Goal: Transaction & Acquisition: Purchase product/service

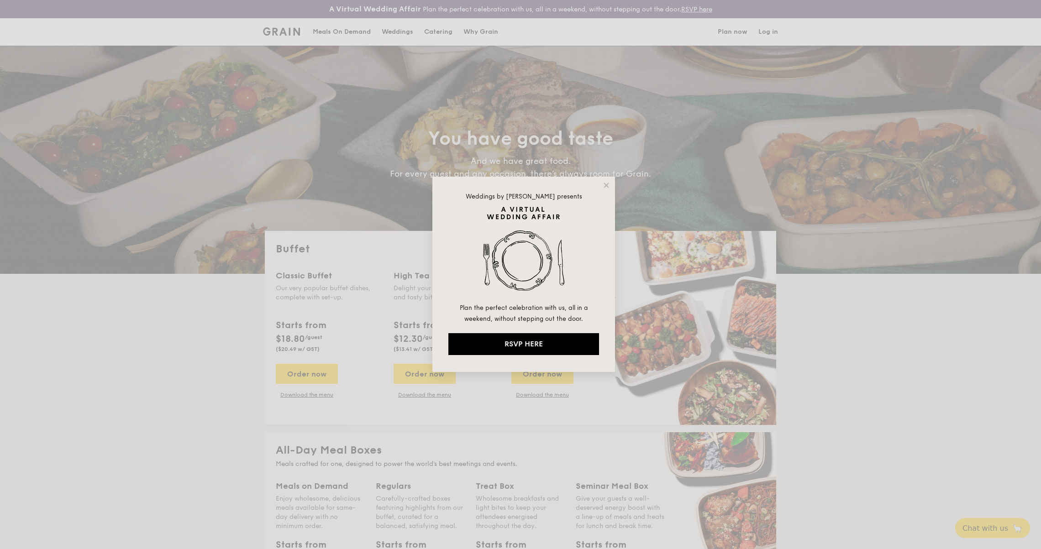
select select
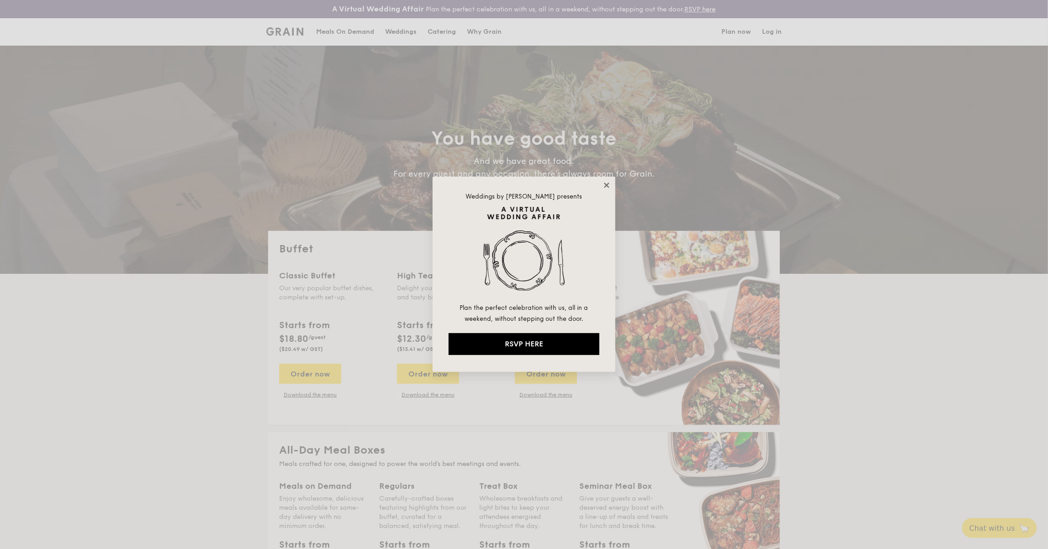
click at [606, 185] on icon at bounding box center [606, 185] width 5 height 5
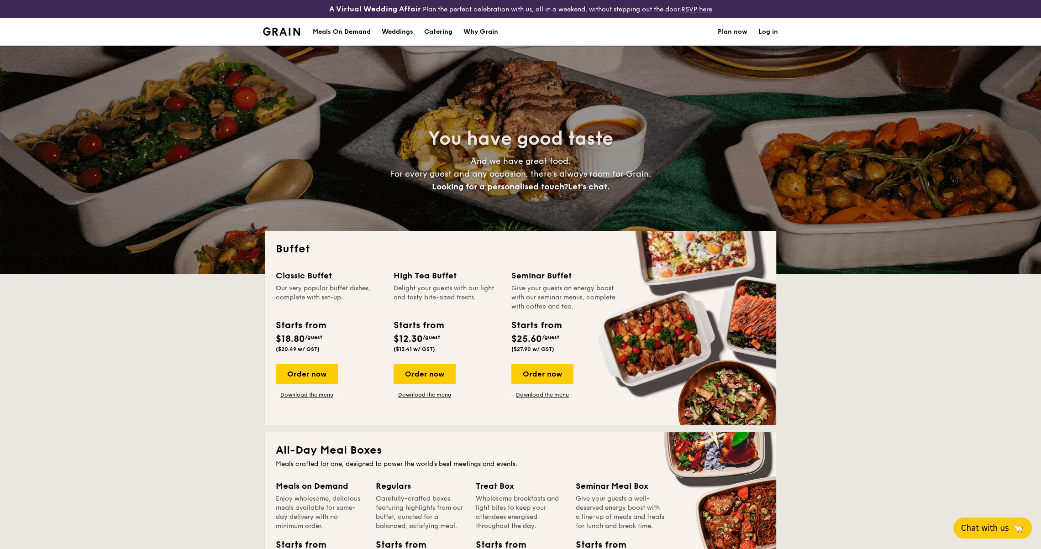
click at [990, 524] on span "Chat with us" at bounding box center [985, 528] width 48 height 9
select select
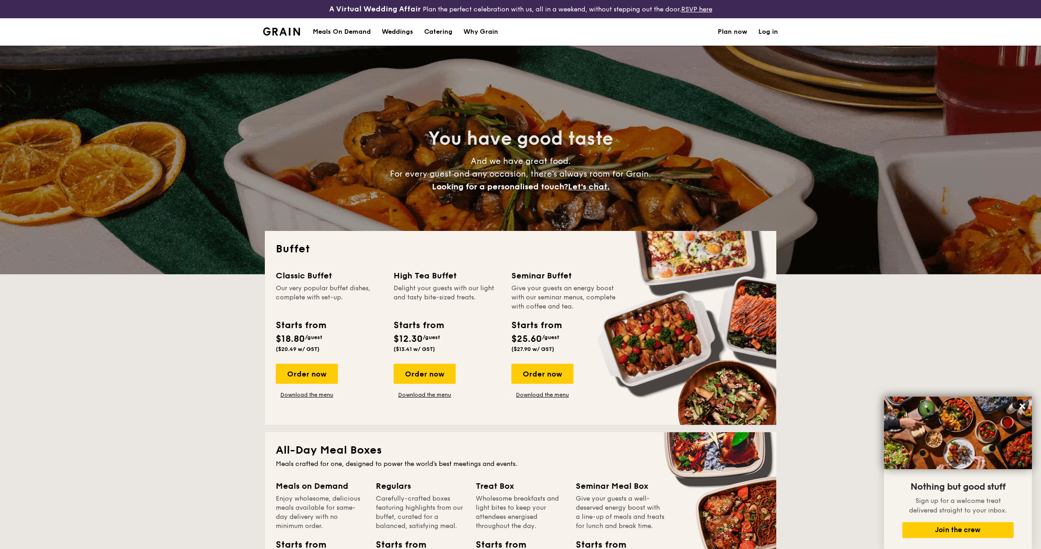
click at [348, 32] on div "Meals On Demand" at bounding box center [342, 31] width 58 height 27
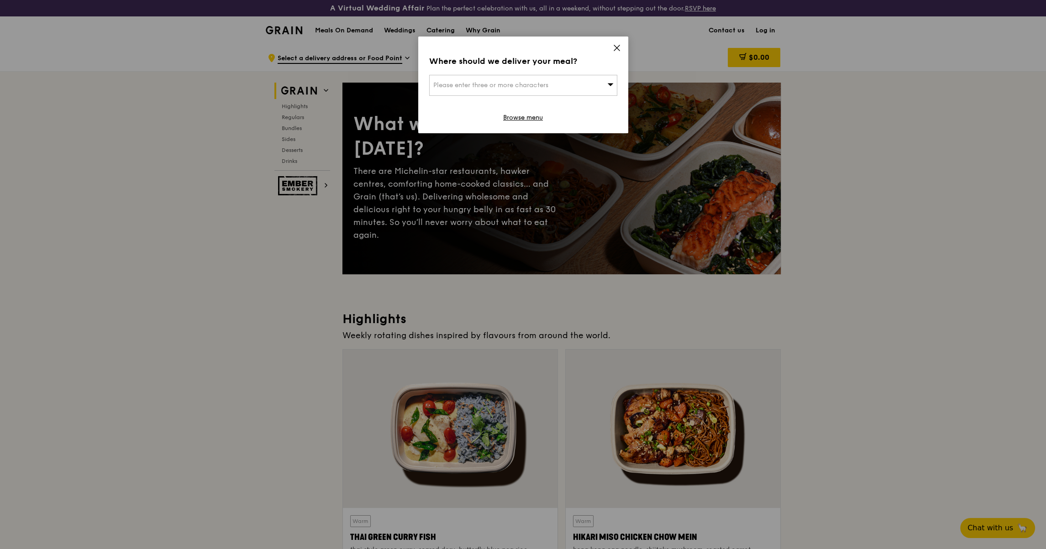
click at [549, 78] on div "Please enter three or more characters" at bounding box center [523, 85] width 188 height 21
type input "139234"
click at [479, 107] on div "23 Rochester Park" at bounding box center [500, 103] width 135 height 9
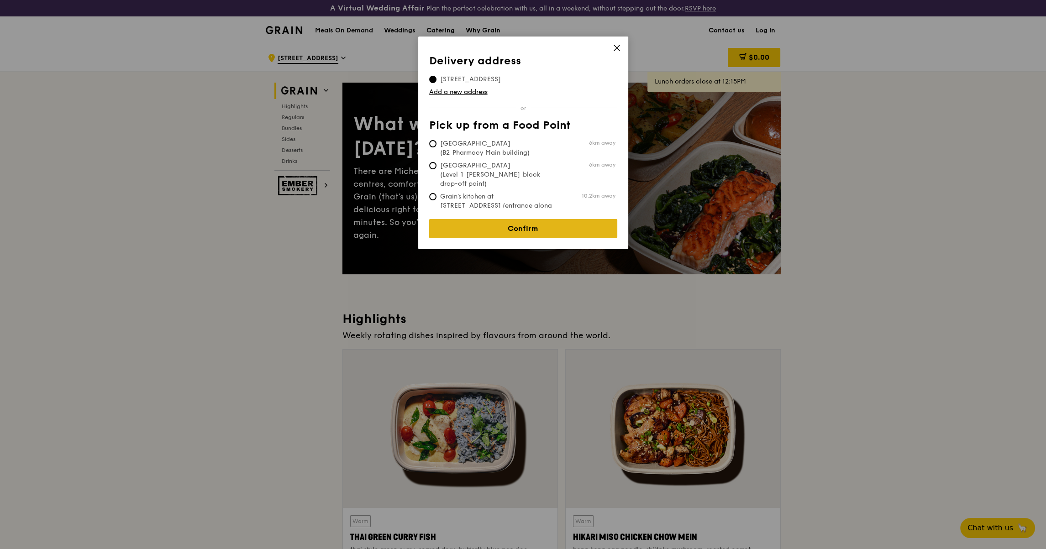
click at [529, 222] on link "Confirm" at bounding box center [523, 228] width 188 height 19
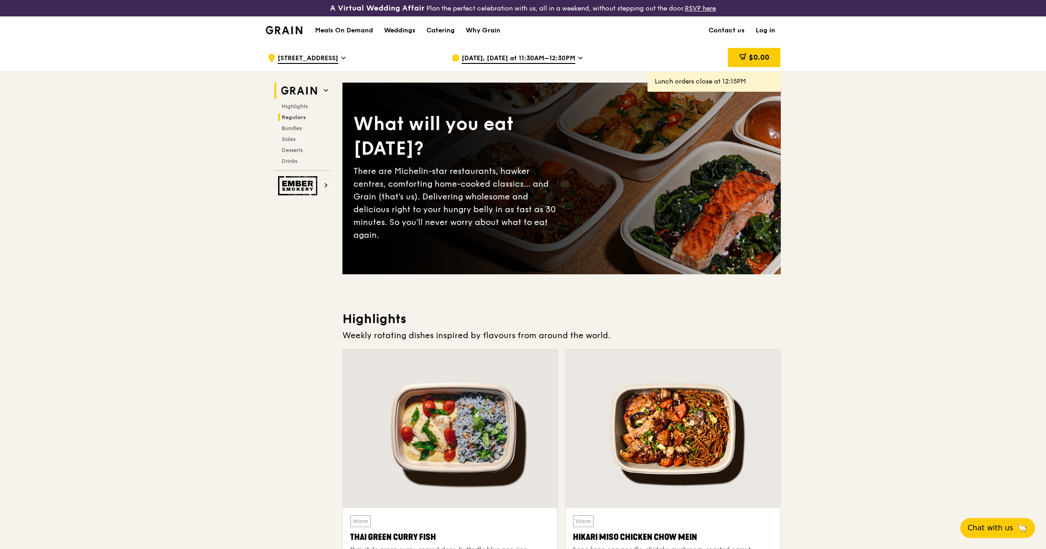
click at [294, 115] on span "Regulars" at bounding box center [294, 117] width 24 height 6
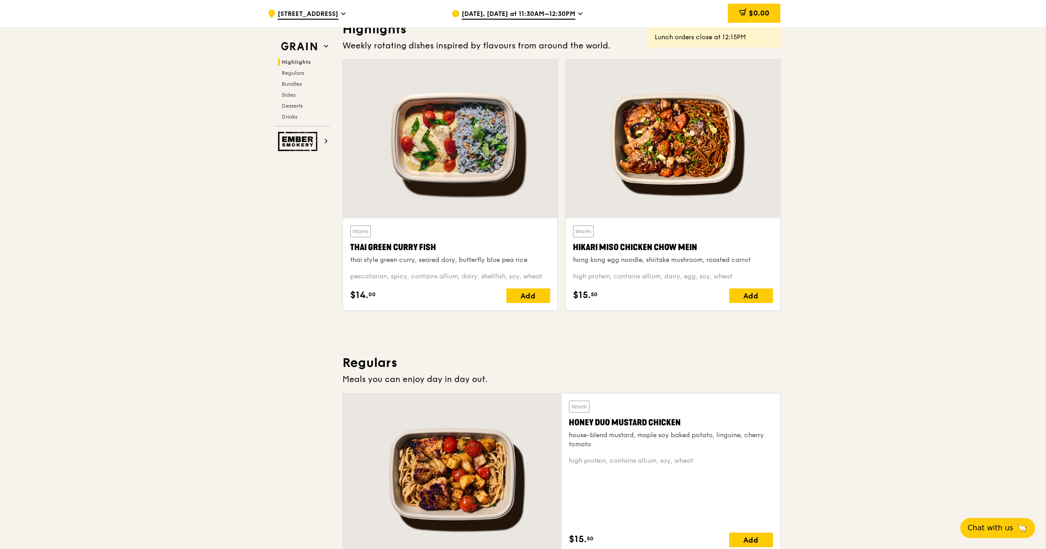
scroll to position [197, 0]
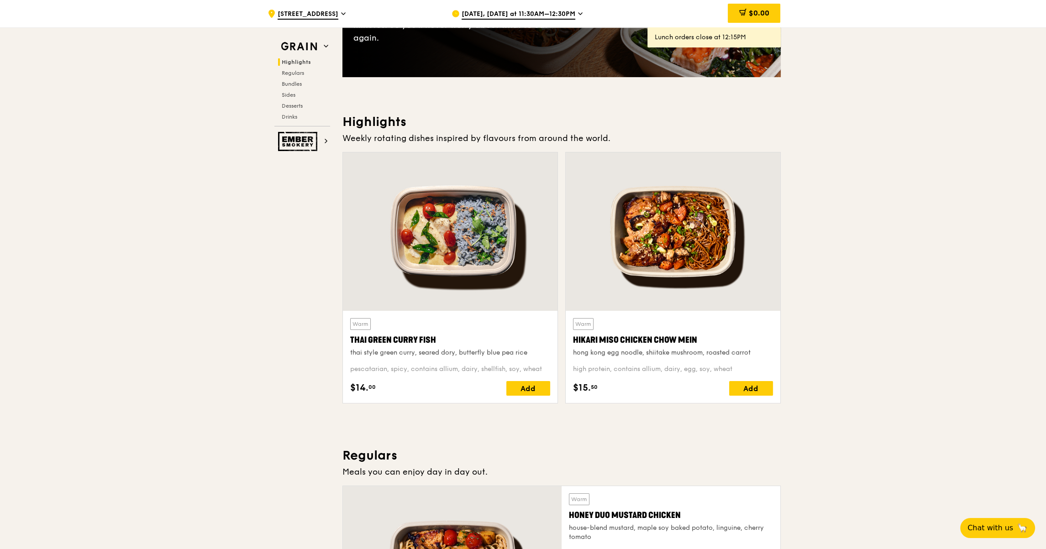
click at [291, 79] on div "Highlights Regulars Bundles Sides Desserts Drinks" at bounding box center [303, 89] width 56 height 62
click at [291, 81] on span "Bundles" at bounding box center [292, 84] width 21 height 6
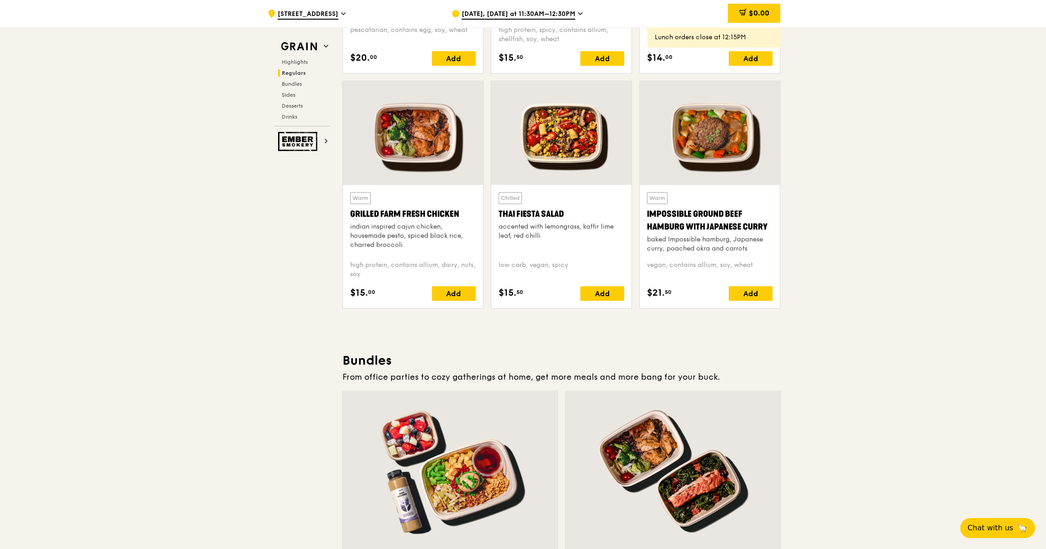
scroll to position [1003, 0]
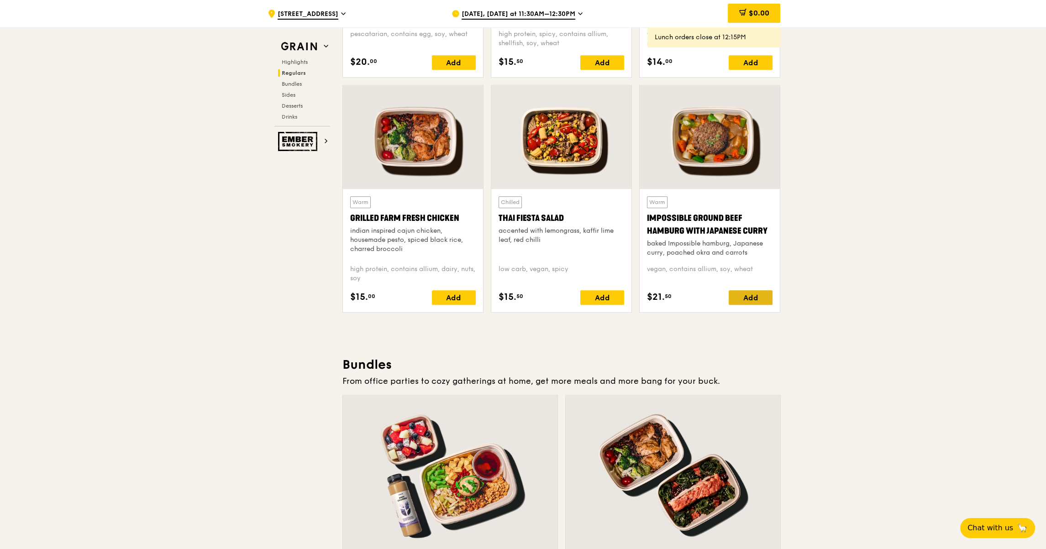
click at [763, 298] on div "Add" at bounding box center [751, 298] width 44 height 15
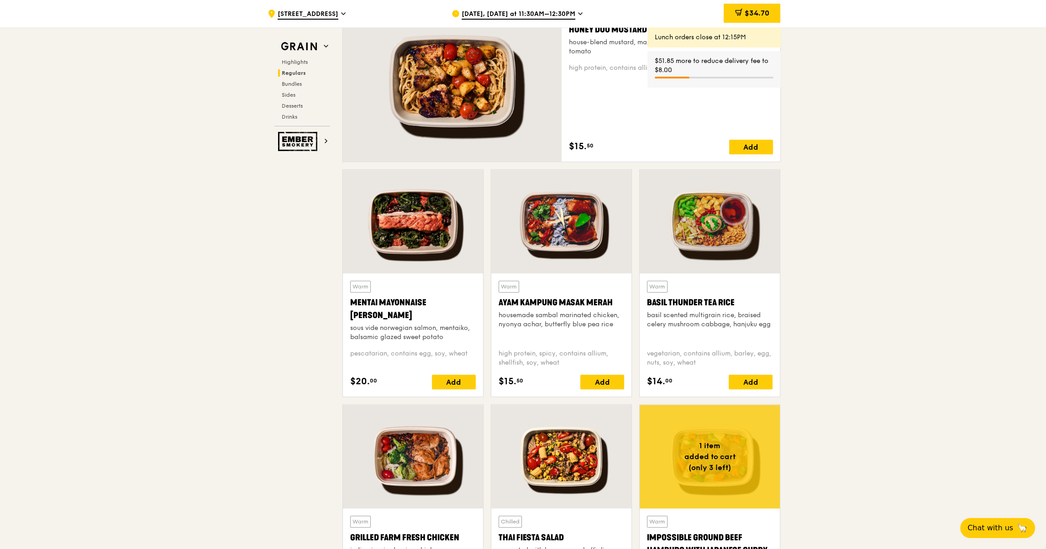
scroll to position [637, 0]
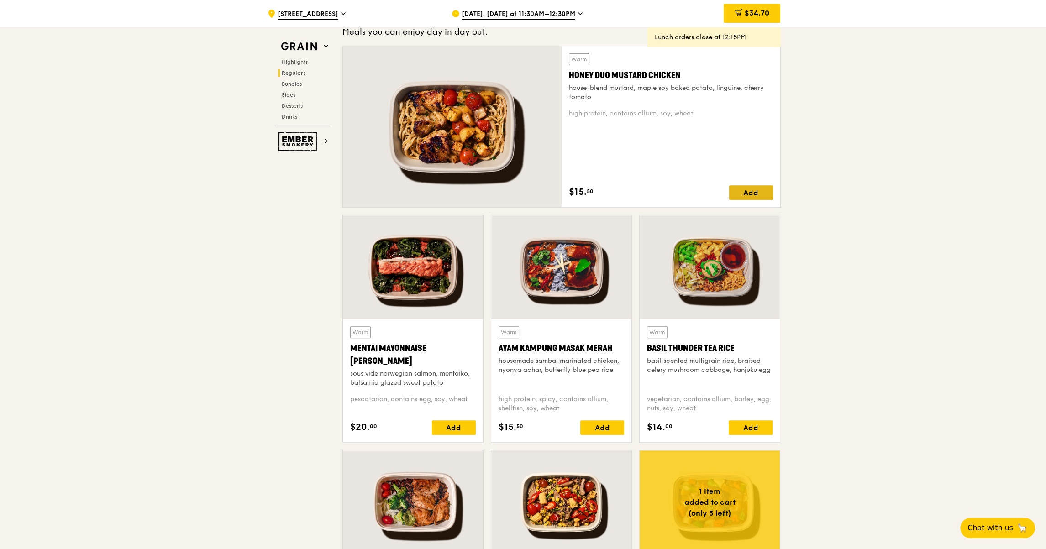
click at [755, 195] on div "Add" at bounding box center [751, 192] width 44 height 15
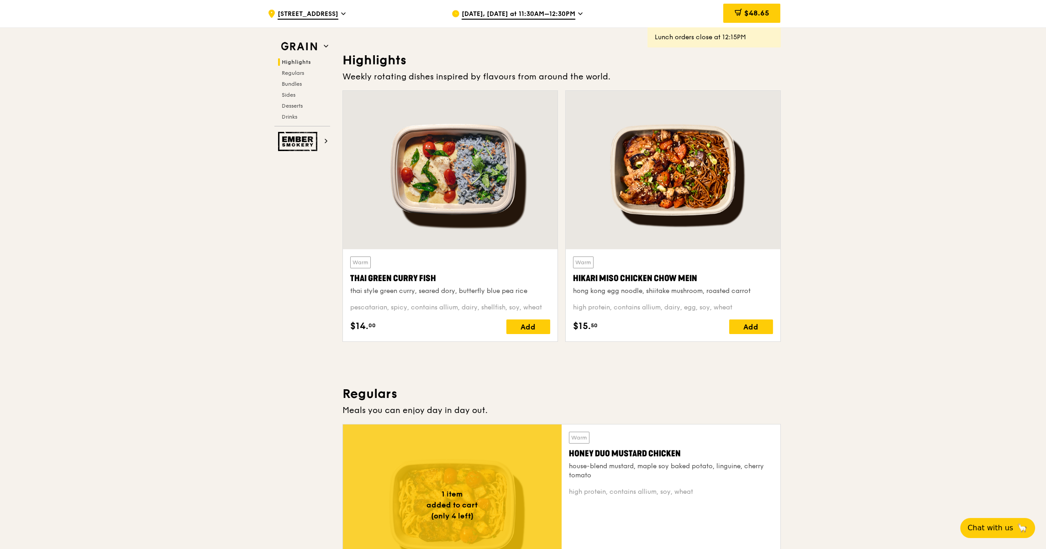
scroll to position [226, 0]
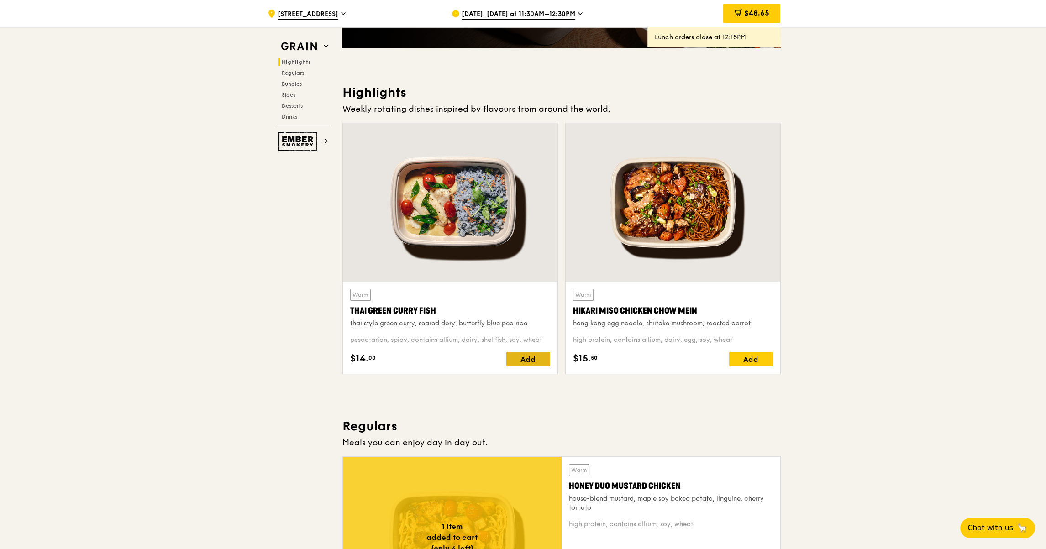
click at [529, 358] on div "Add" at bounding box center [529, 359] width 44 height 15
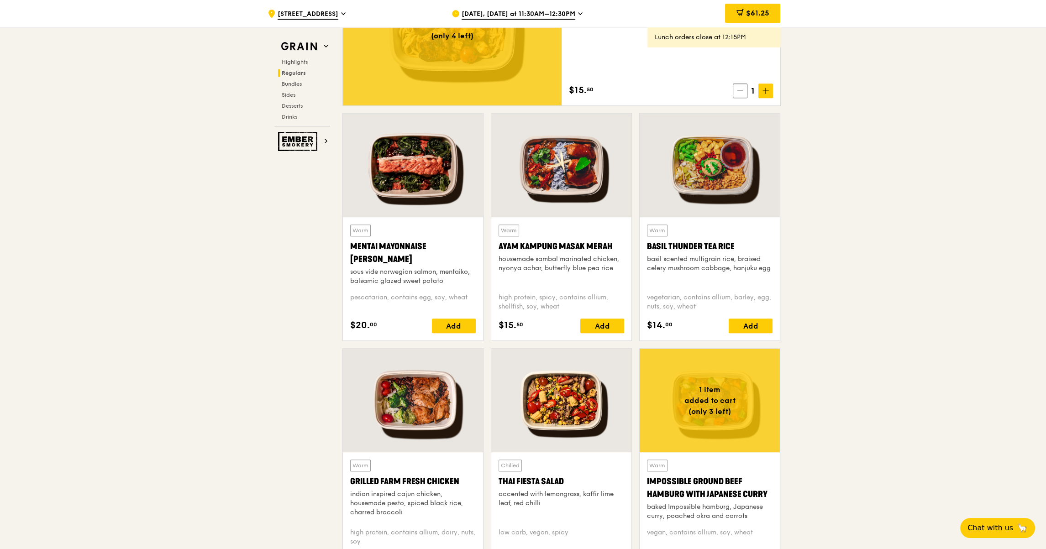
scroll to position [729, 0]
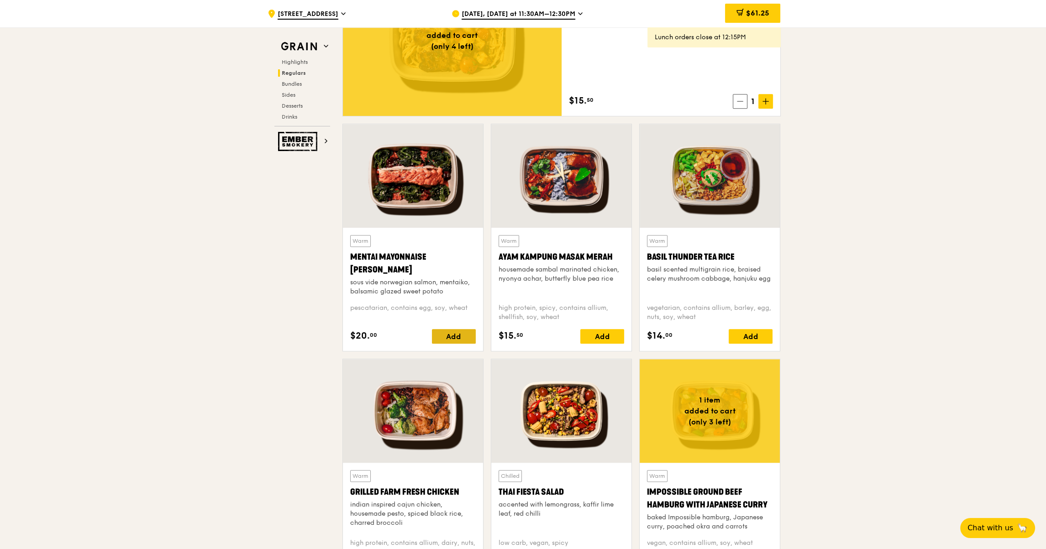
click at [450, 333] on div "Add" at bounding box center [454, 336] width 44 height 15
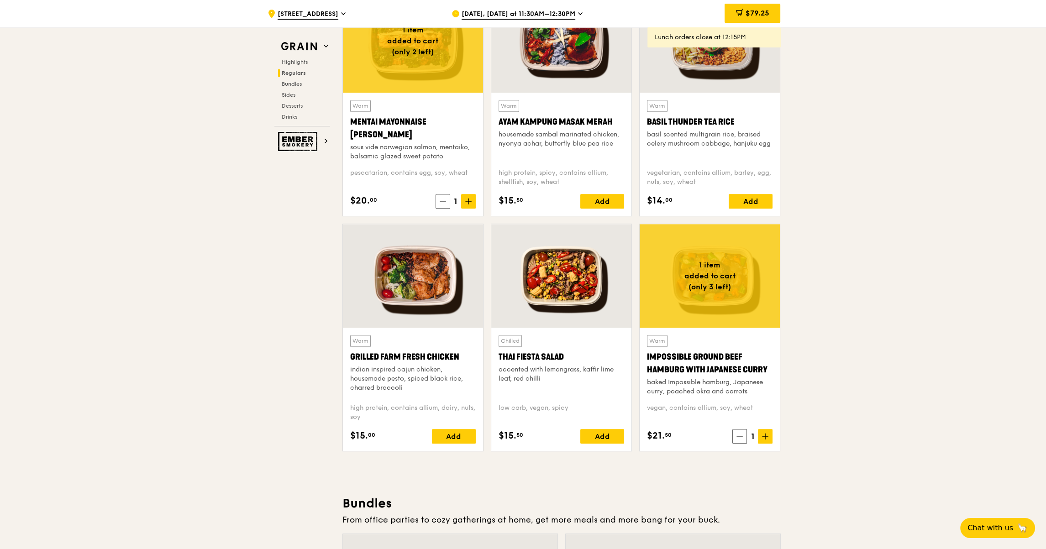
scroll to position [866, 0]
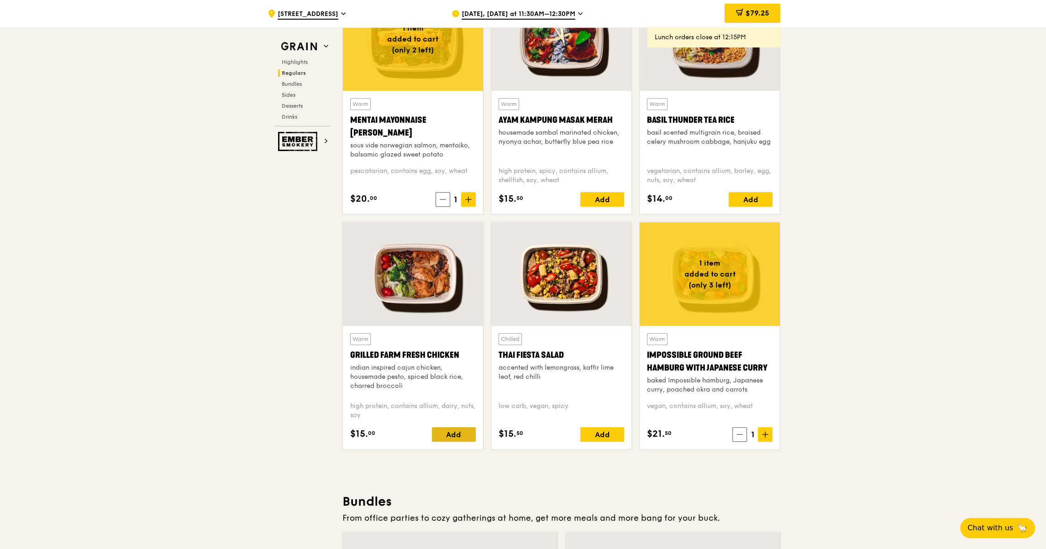
click at [452, 430] on div "Add" at bounding box center [454, 435] width 44 height 15
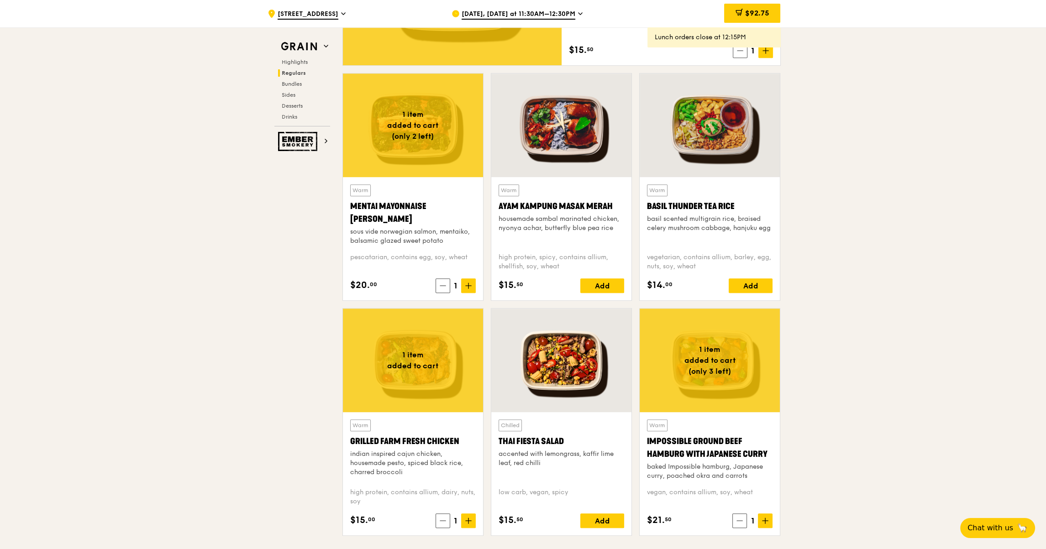
scroll to position [774, 0]
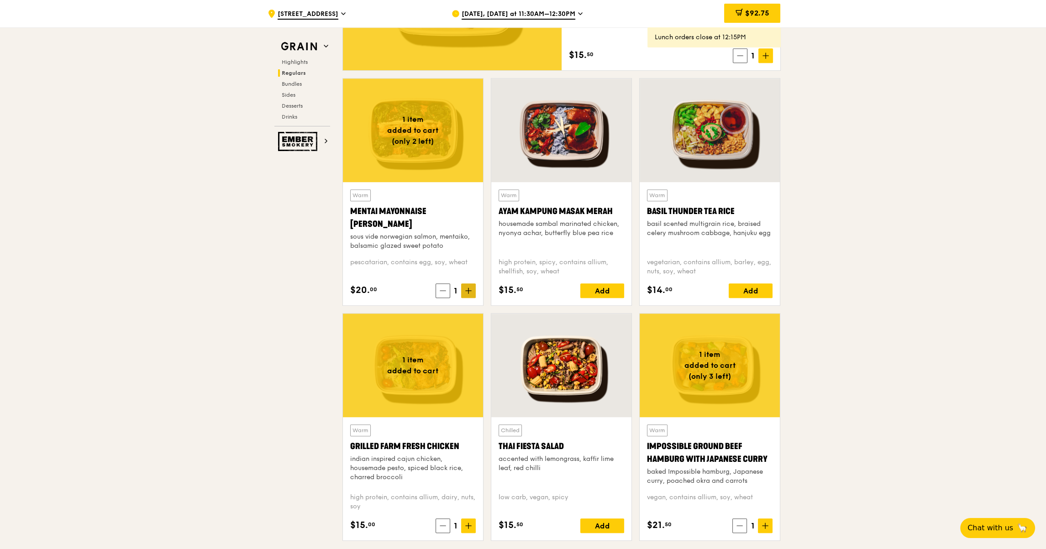
click at [470, 284] on span at bounding box center [468, 291] width 15 height 15
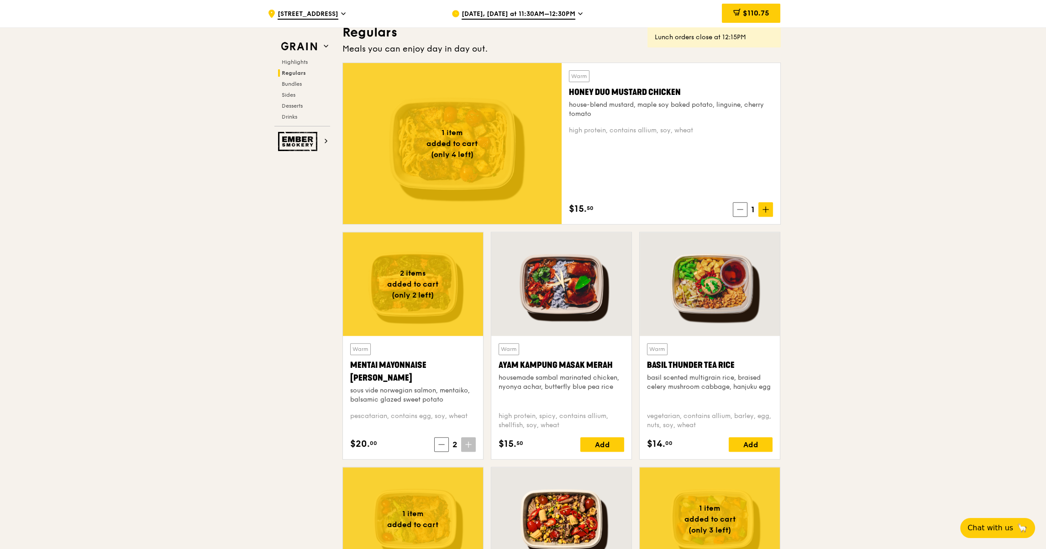
scroll to position [592, 0]
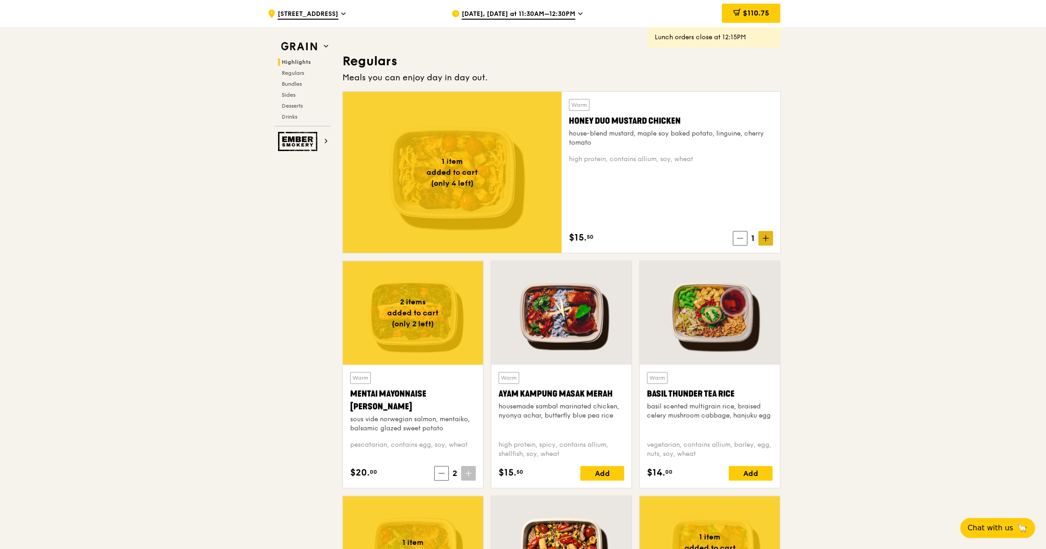
click at [765, 238] on icon at bounding box center [765, 238] width 5 height 0
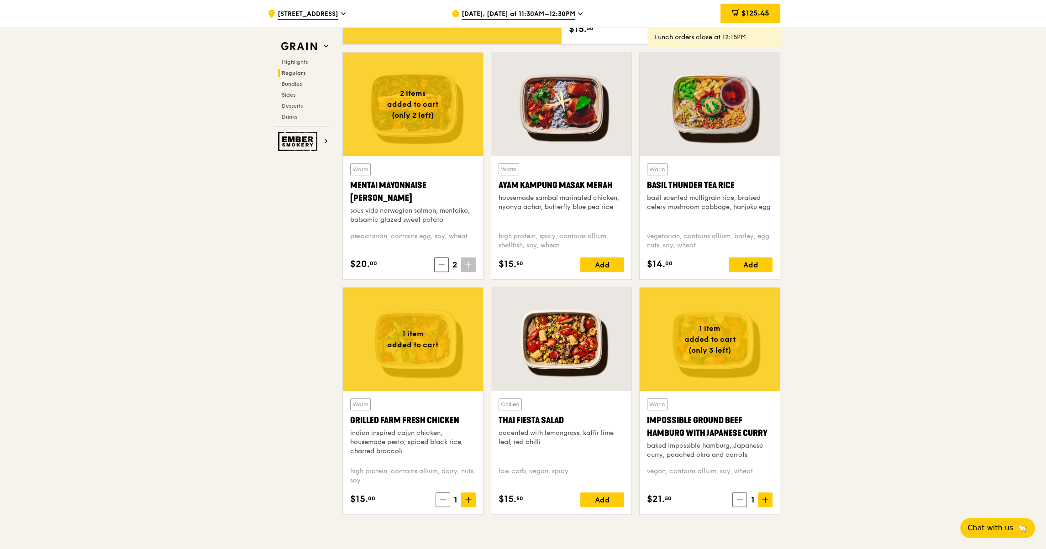
scroll to position [820, 0]
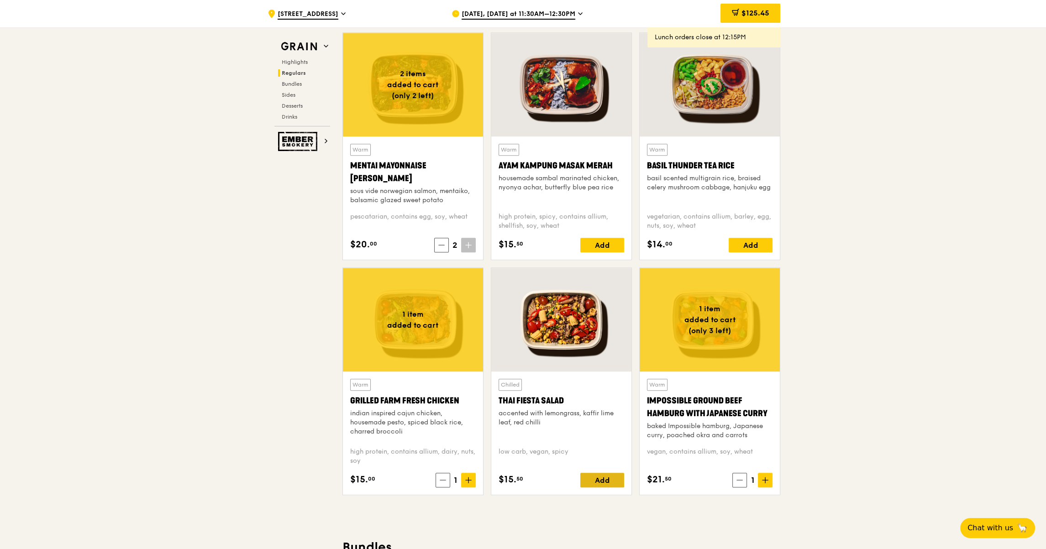
click at [618, 477] on div "Add" at bounding box center [603, 480] width 44 height 15
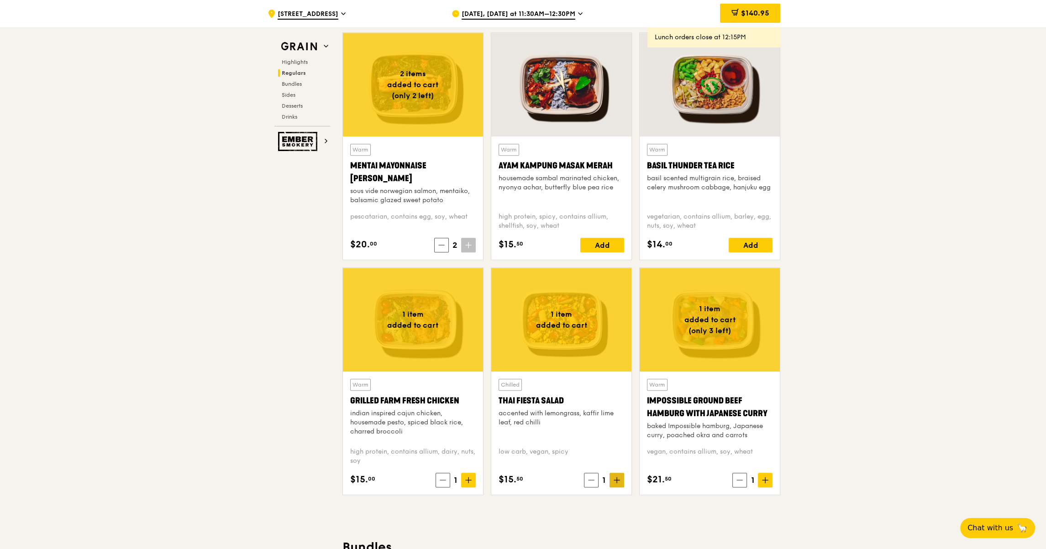
click at [617, 481] on icon at bounding box center [617, 480] width 0 height 5
click at [443, 245] on icon at bounding box center [441, 245] width 5 height 0
click at [467, 245] on icon at bounding box center [468, 245] width 5 height 0
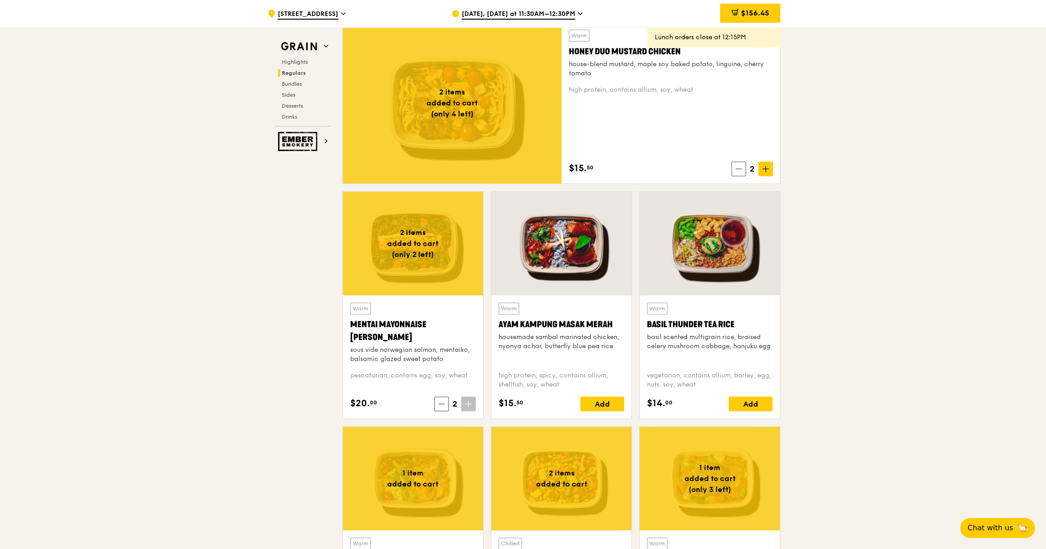
scroll to position [637, 0]
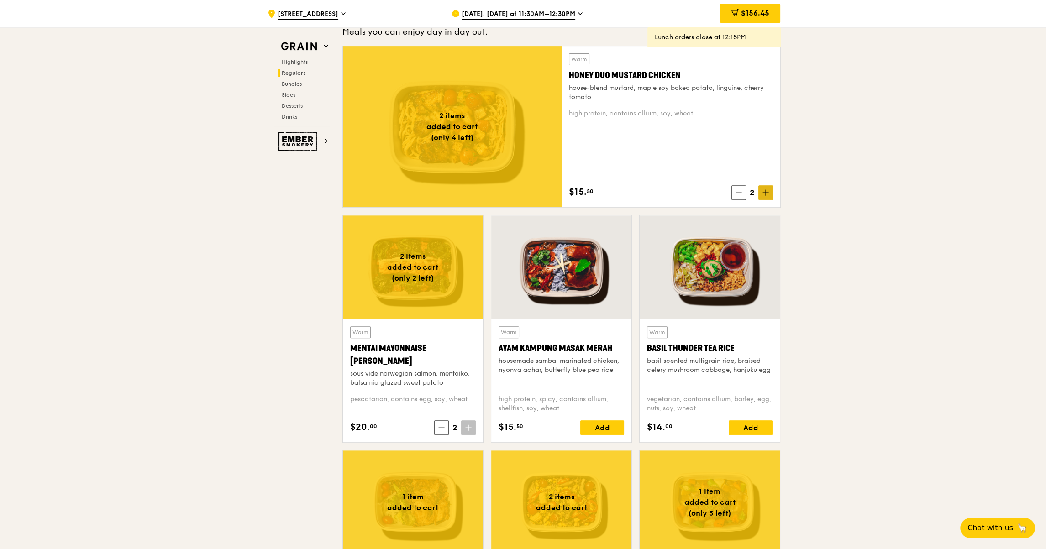
click at [765, 193] on icon at bounding box center [766, 193] width 6 height 6
click at [745, 17] on span "$171.95" at bounding box center [756, 13] width 26 height 9
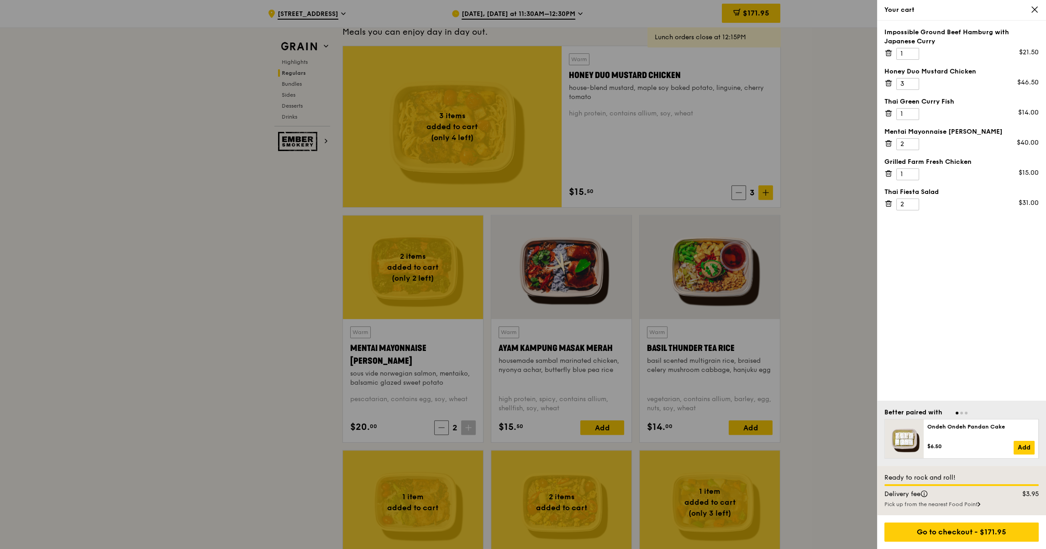
click at [829, 292] on div at bounding box center [523, 274] width 1046 height 549
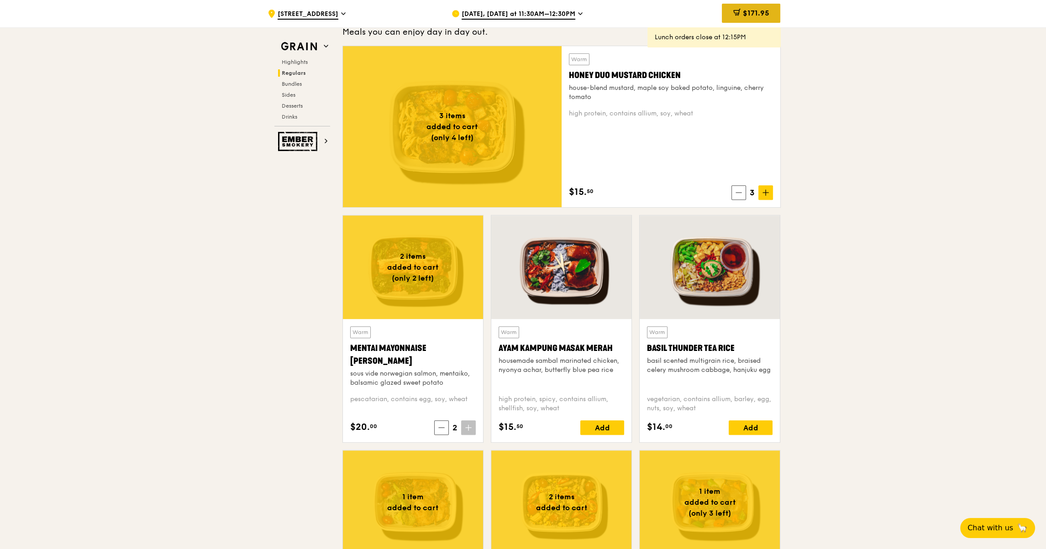
click at [753, 18] on div "$171.95" at bounding box center [751, 13] width 58 height 19
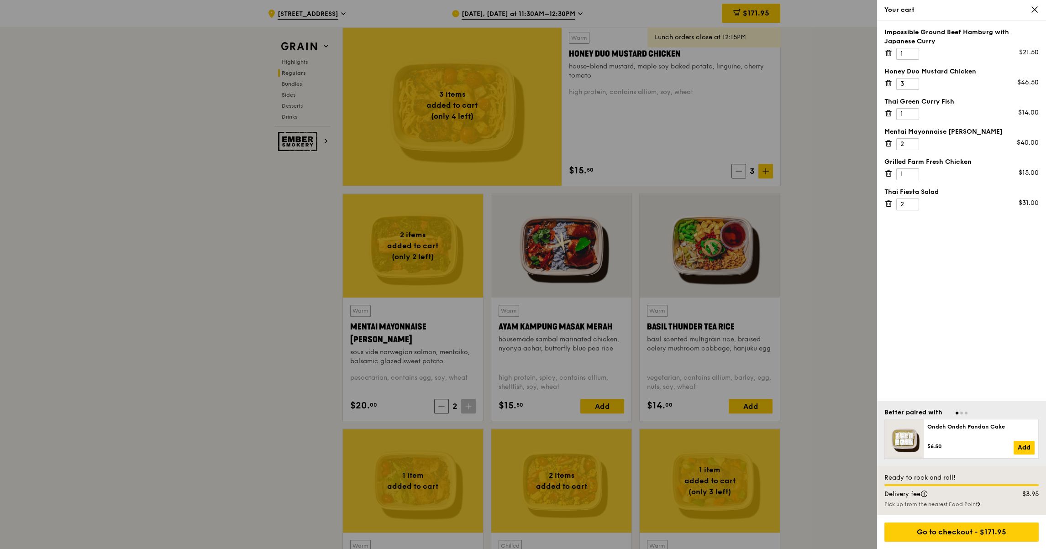
scroll to position [683, 0]
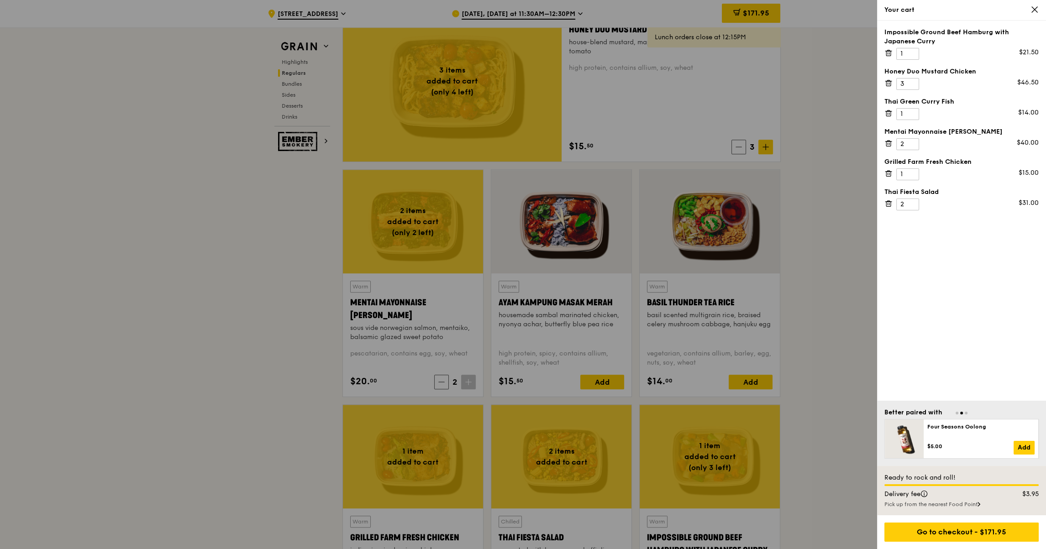
click at [849, 359] on div at bounding box center [523, 274] width 1046 height 549
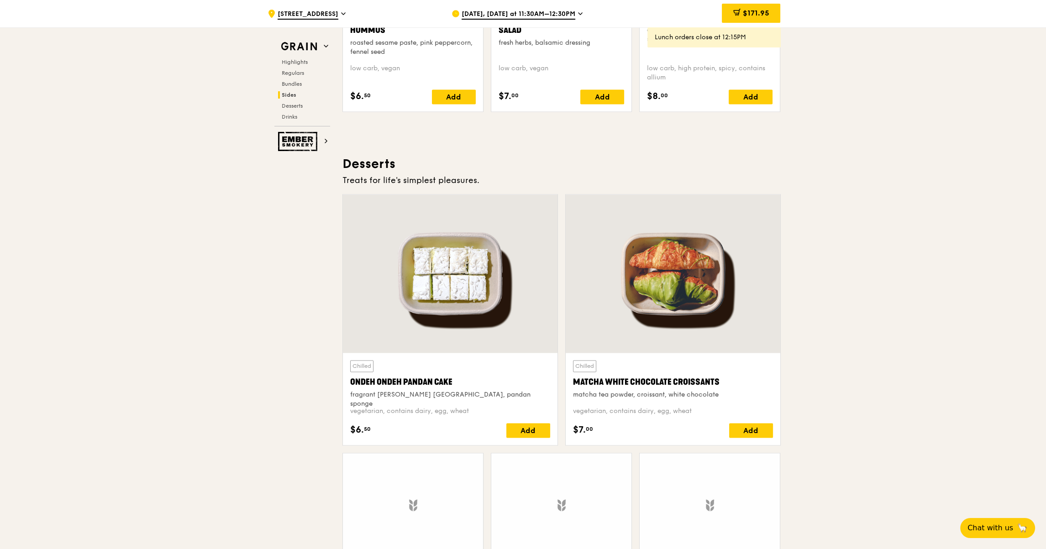
scroll to position [2601, 0]
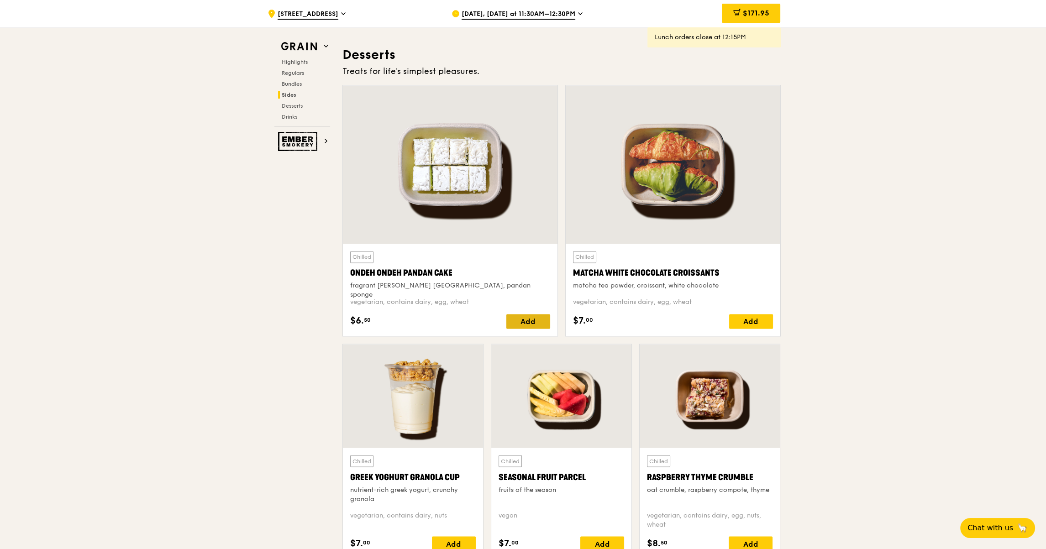
click at [524, 319] on div "Add" at bounding box center [529, 321] width 44 height 15
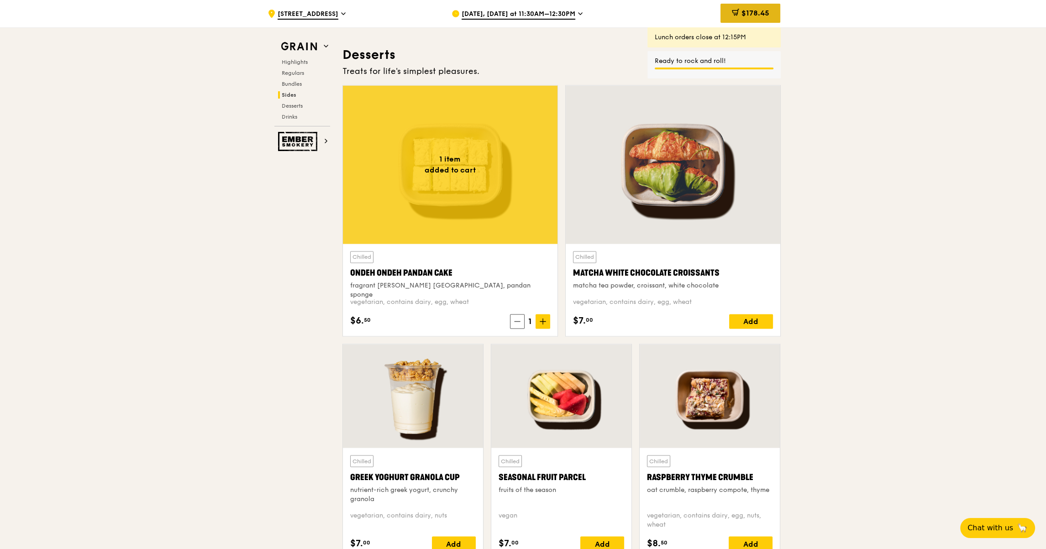
click at [751, 10] on span "$178.45" at bounding box center [755, 13] width 28 height 9
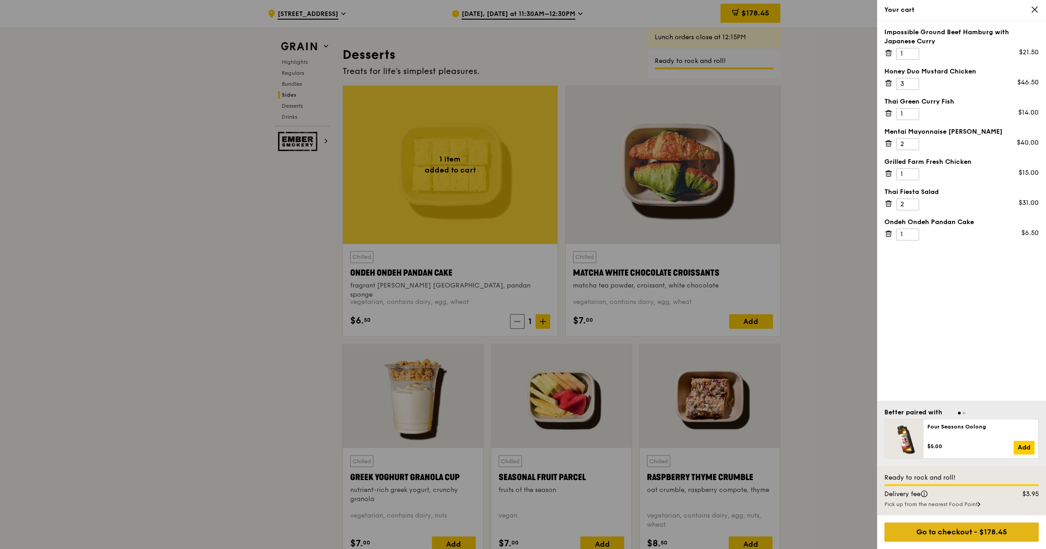
click at [983, 531] on div "Go to checkout - $178.45" at bounding box center [962, 532] width 154 height 19
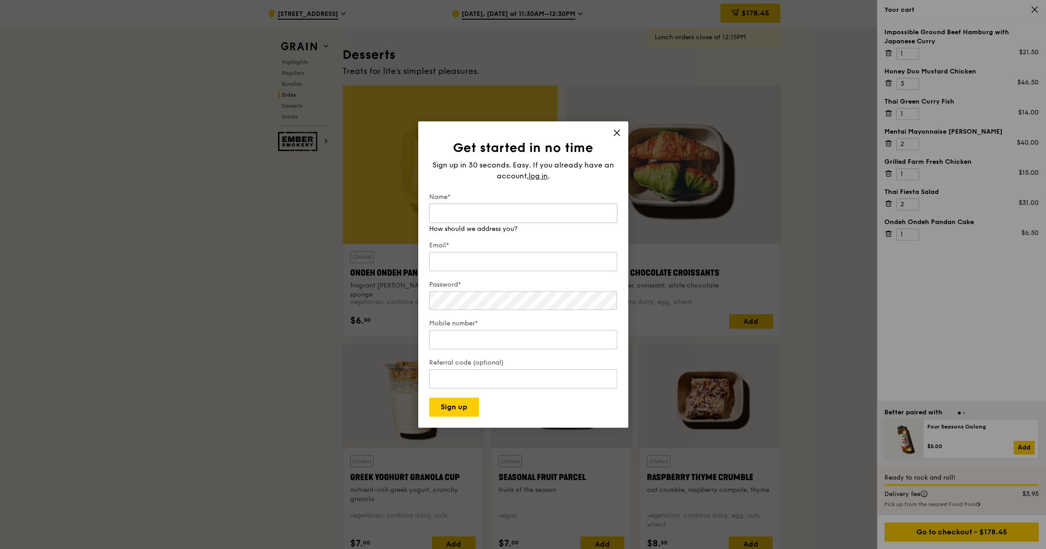
click at [474, 211] on input "Name*" at bounding box center [523, 213] width 188 height 19
type input "Amelia"
type input "amelia.x.lee@haleon.com"
type input "97399077"
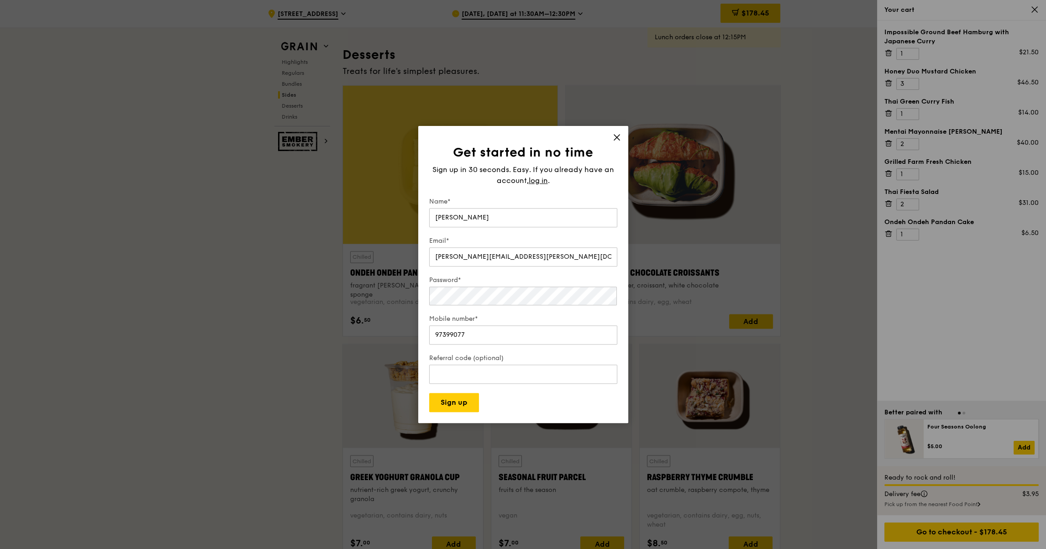
click at [618, 132] on div "Get started in no time Sign up in 30 seconds. Easy. If you already have an acco…" at bounding box center [523, 275] width 210 height 298
click at [616, 137] on icon at bounding box center [616, 137] width 5 height 5
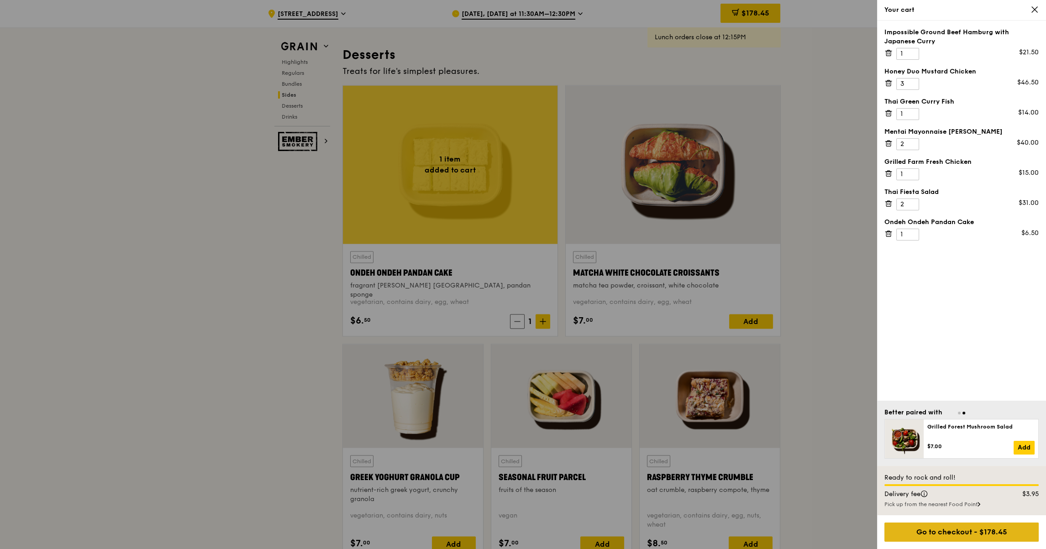
click at [957, 535] on div "Go to checkout - $178.45" at bounding box center [962, 532] width 154 height 19
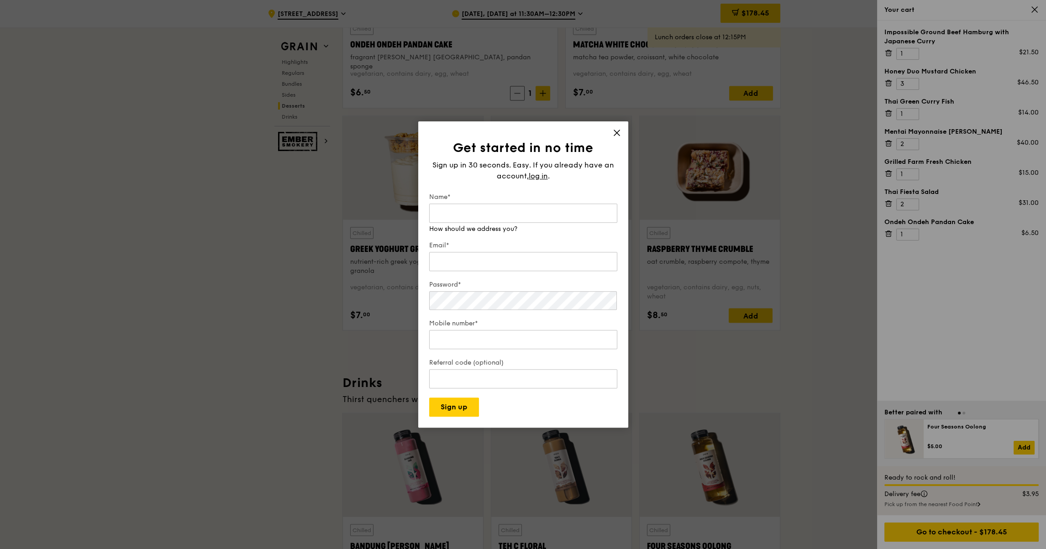
scroll to position [2921, 0]
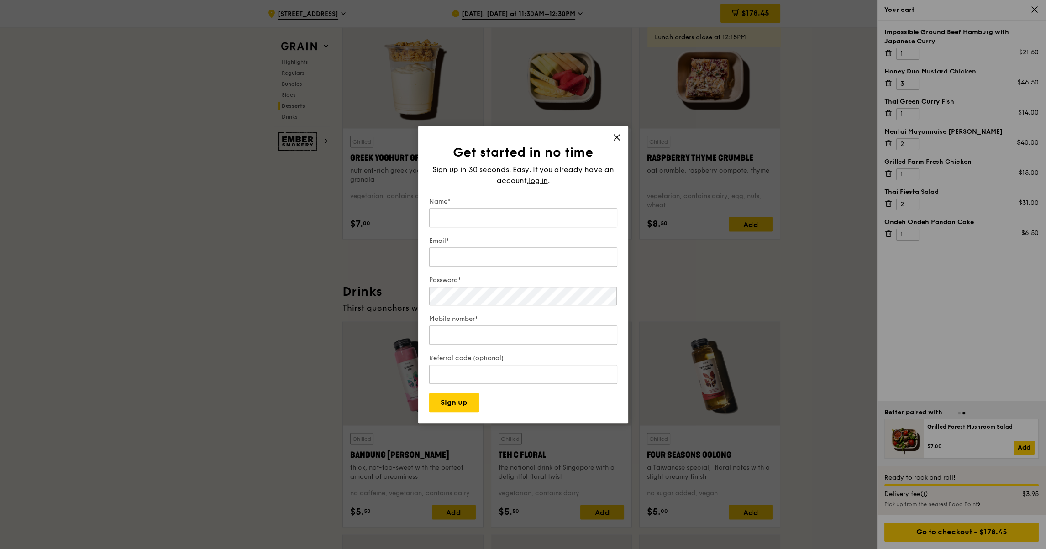
click at [619, 133] on icon at bounding box center [617, 137] width 8 height 8
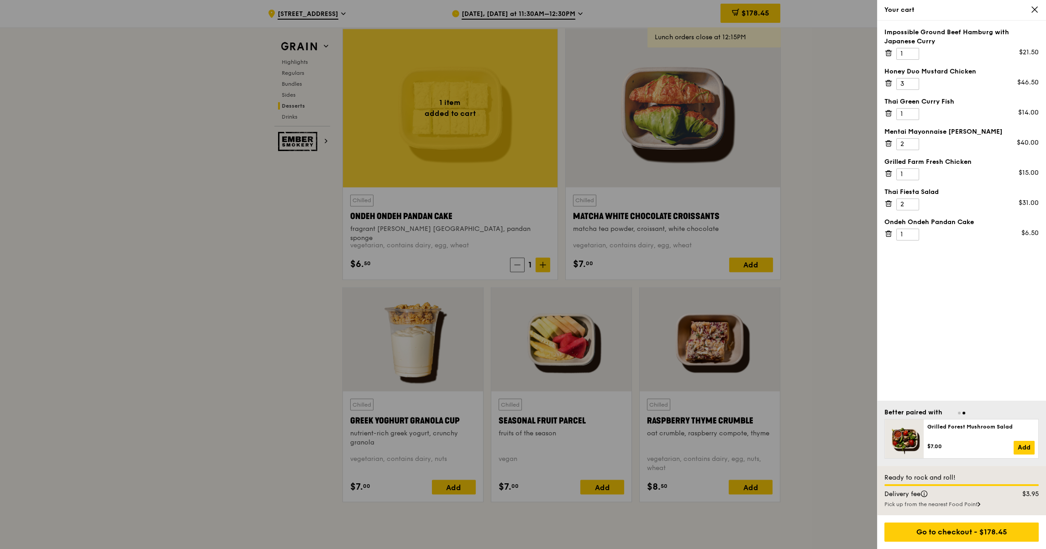
scroll to position [2647, 0]
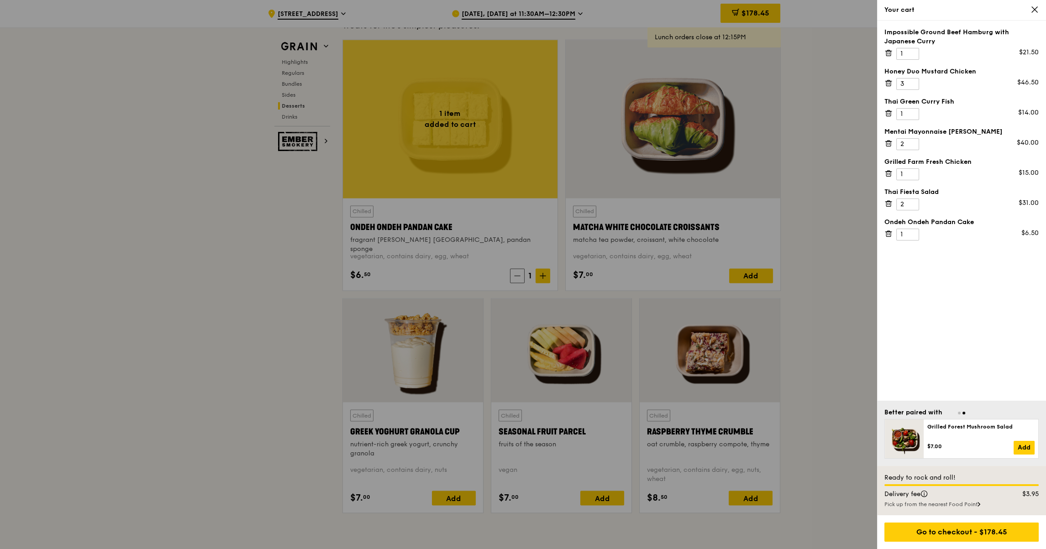
click at [842, 204] on div at bounding box center [523, 274] width 1046 height 549
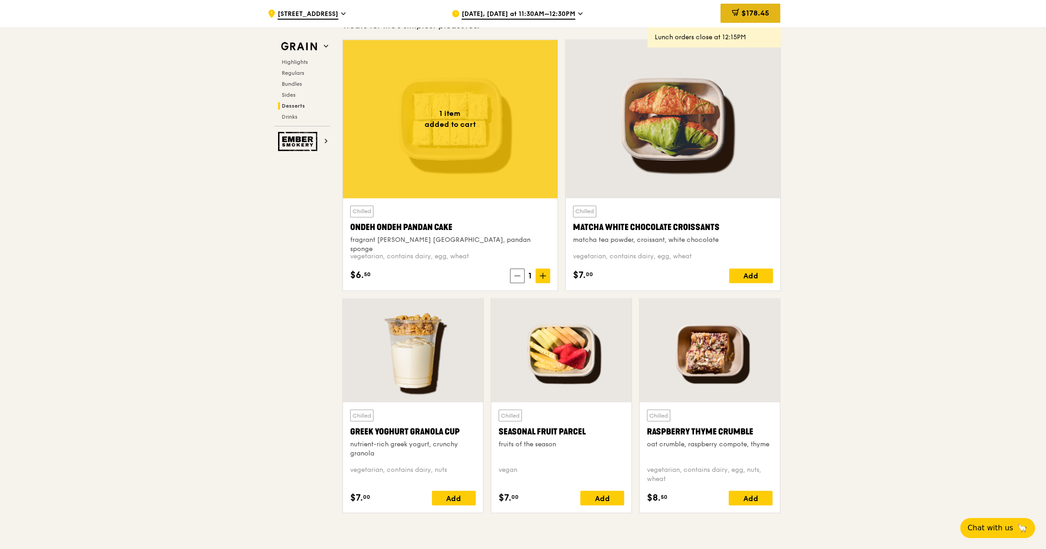
click at [750, 12] on span "$178.45" at bounding box center [755, 13] width 28 height 9
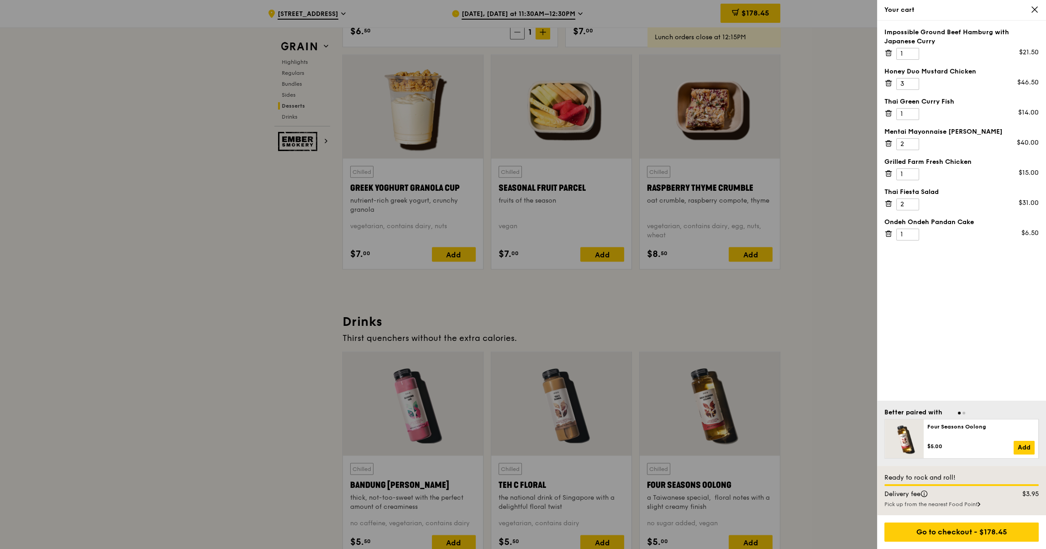
scroll to position [3012, 0]
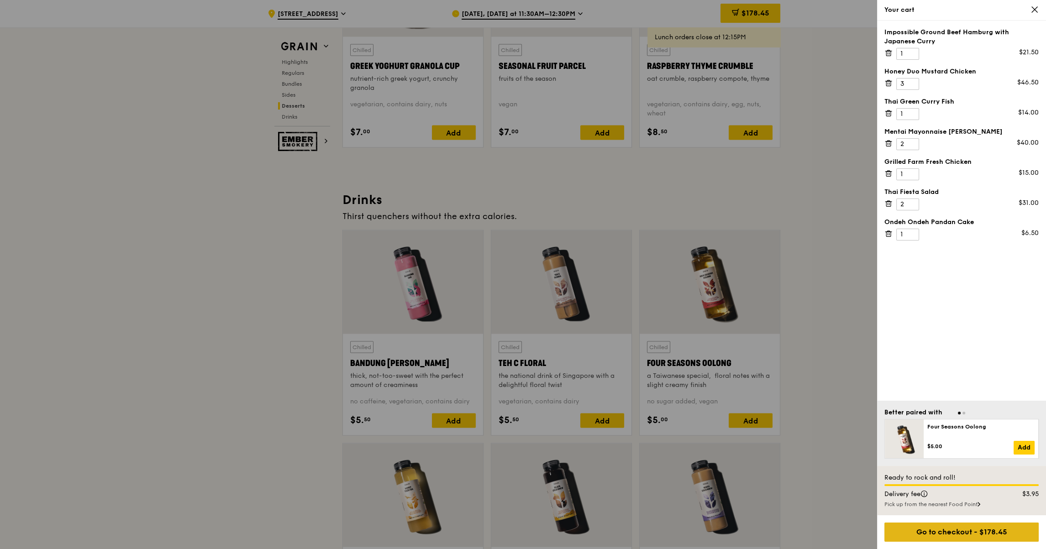
click at [964, 532] on div "Go to checkout - $178.45" at bounding box center [962, 532] width 154 height 19
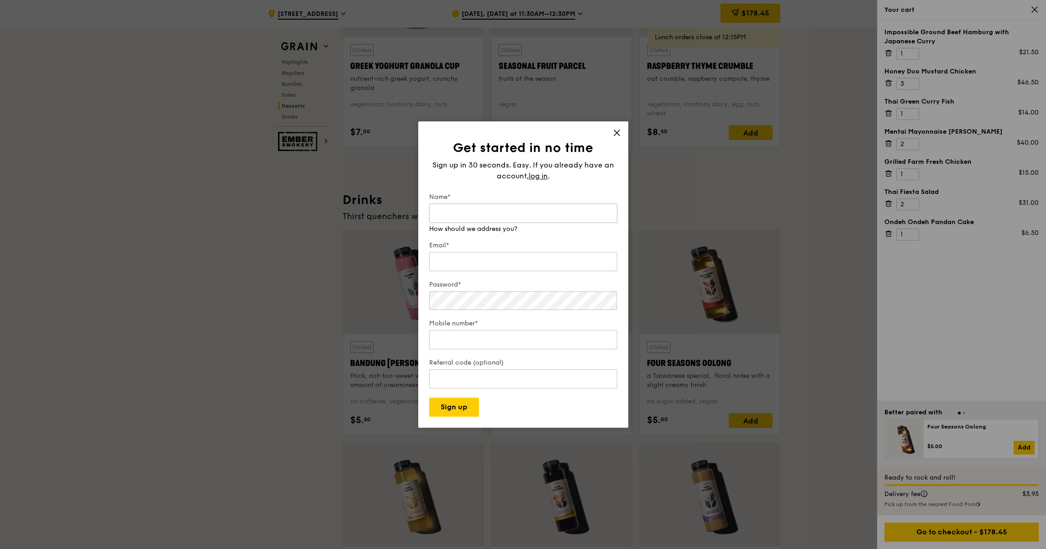
click at [509, 206] on input "Name*" at bounding box center [523, 213] width 188 height 19
type input "Amelia"
type input "amelia.x.lee@haleon.com"
type input "97399077"
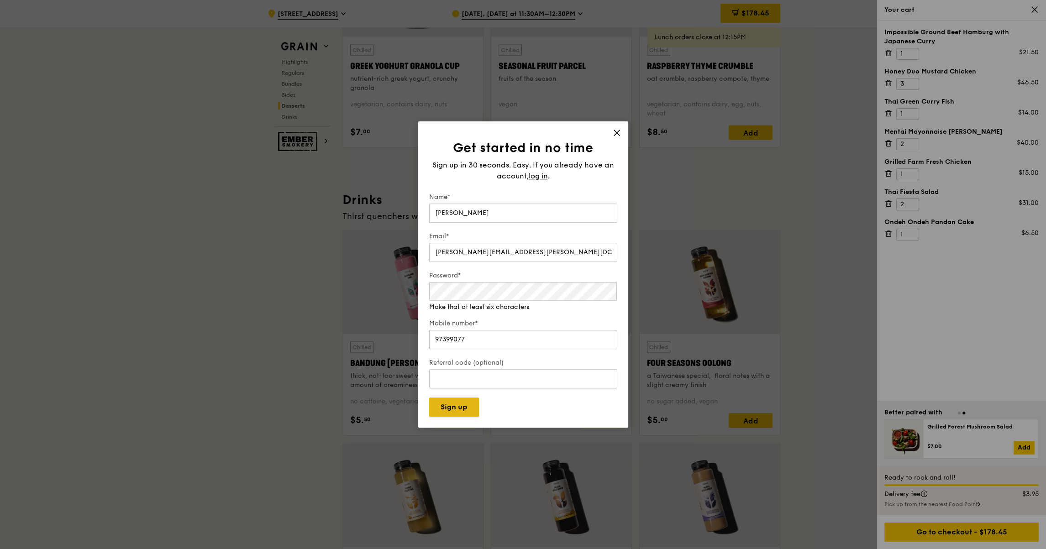
click at [460, 411] on button "Sign up" at bounding box center [454, 407] width 50 height 19
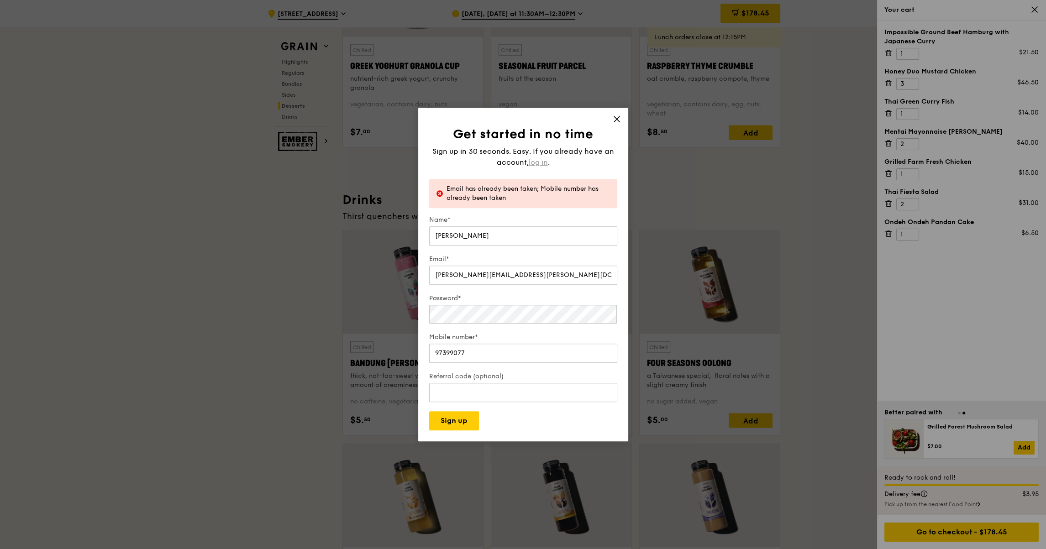
click at [543, 162] on span "log in" at bounding box center [538, 162] width 19 height 11
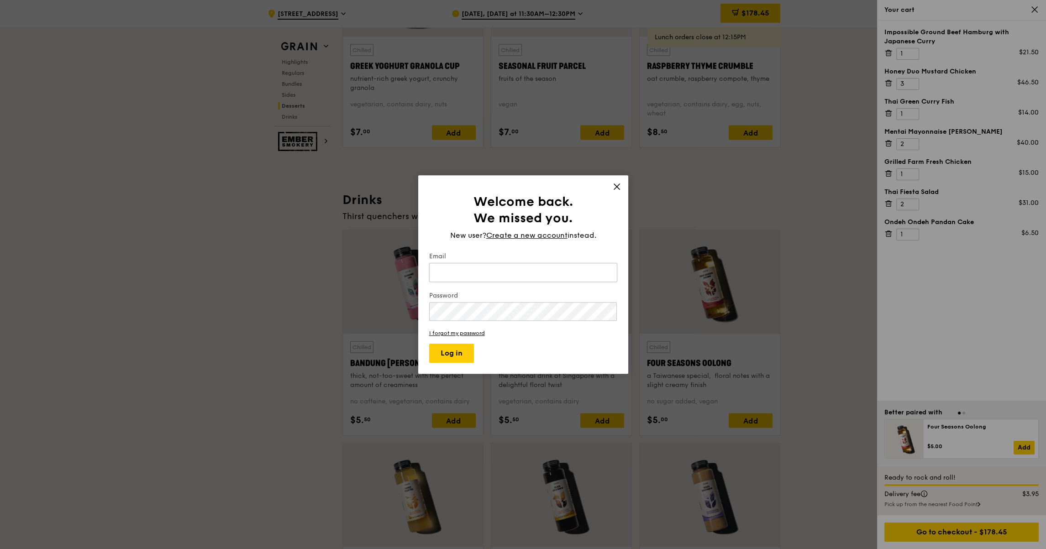
click at [495, 268] on input "Email" at bounding box center [523, 272] width 188 height 19
type input "amelia.x.lee@haleon.com"
click at [451, 352] on button "Log in" at bounding box center [451, 353] width 45 height 19
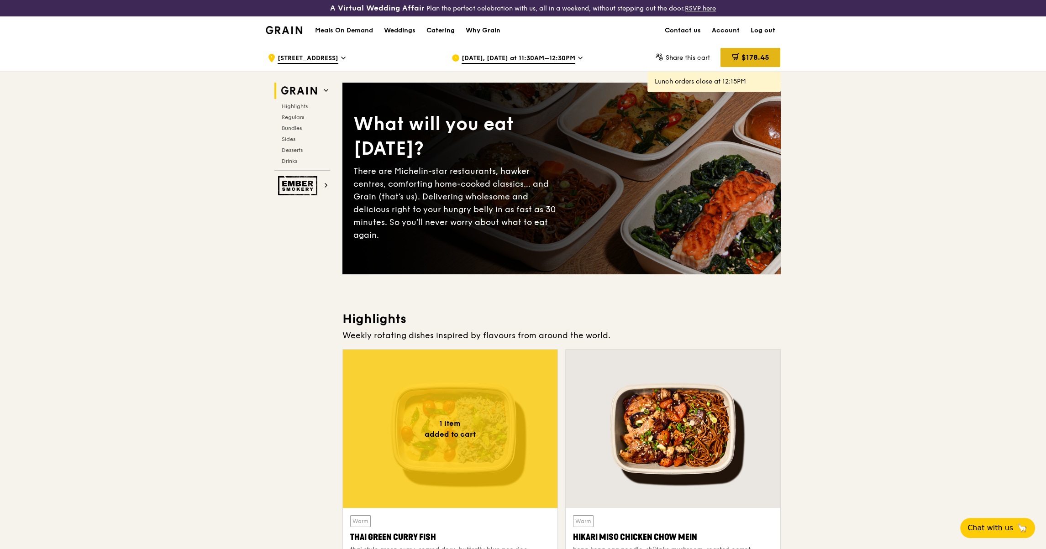
click at [756, 55] on span "$178.45" at bounding box center [755, 57] width 28 height 9
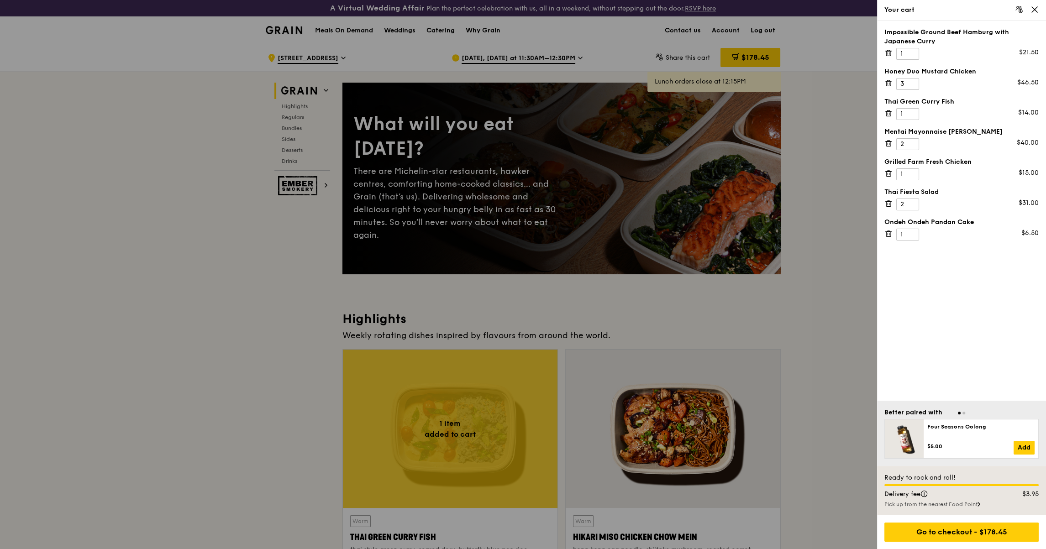
click at [966, 522] on div "Go to checkout - $178.45" at bounding box center [961, 533] width 169 height 34
click at [966, 529] on div "Go to checkout - $178.45" at bounding box center [962, 532] width 154 height 19
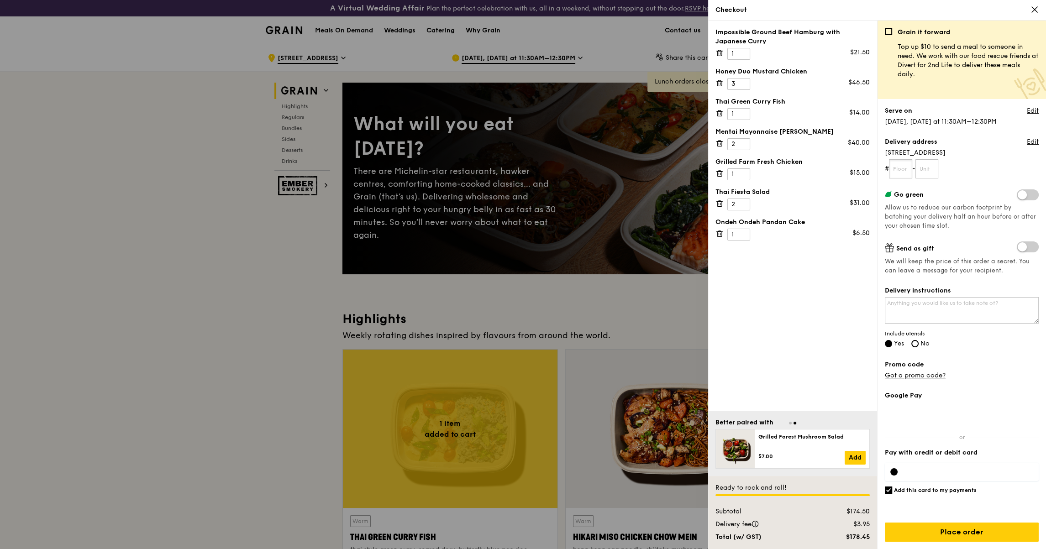
click at [911, 170] on input "text" at bounding box center [900, 168] width 23 height 19
type input "03"
type input "02"
click at [1032, 194] on span at bounding box center [1028, 195] width 22 height 11
click at [1019, 196] on input "checkbox" at bounding box center [1019, 196] width 0 height 0
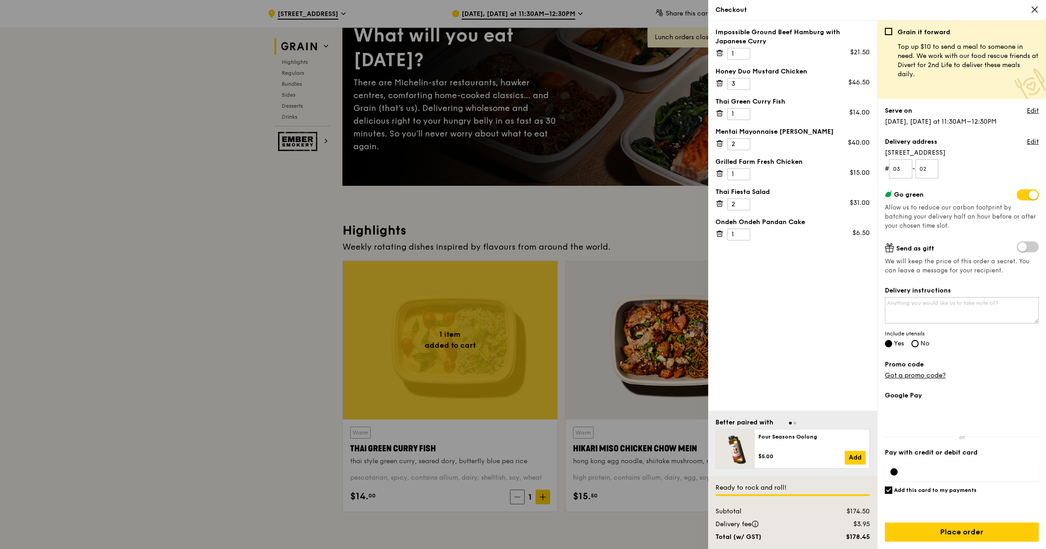
scroll to position [91, 0]
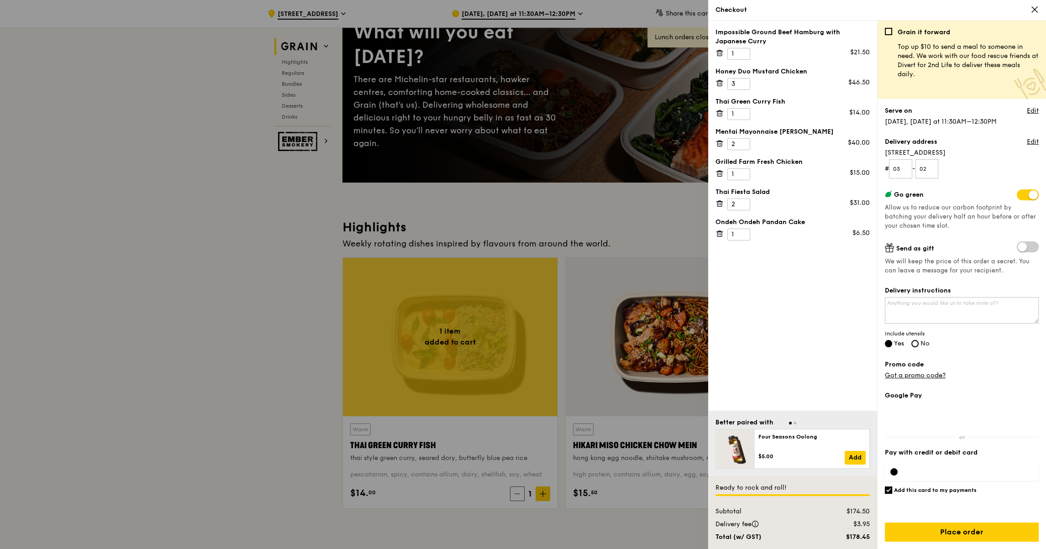
click at [891, 491] on input "Add this card to my payments" at bounding box center [888, 490] width 7 height 7
click at [964, 532] on input "Place order" at bounding box center [962, 532] width 154 height 19
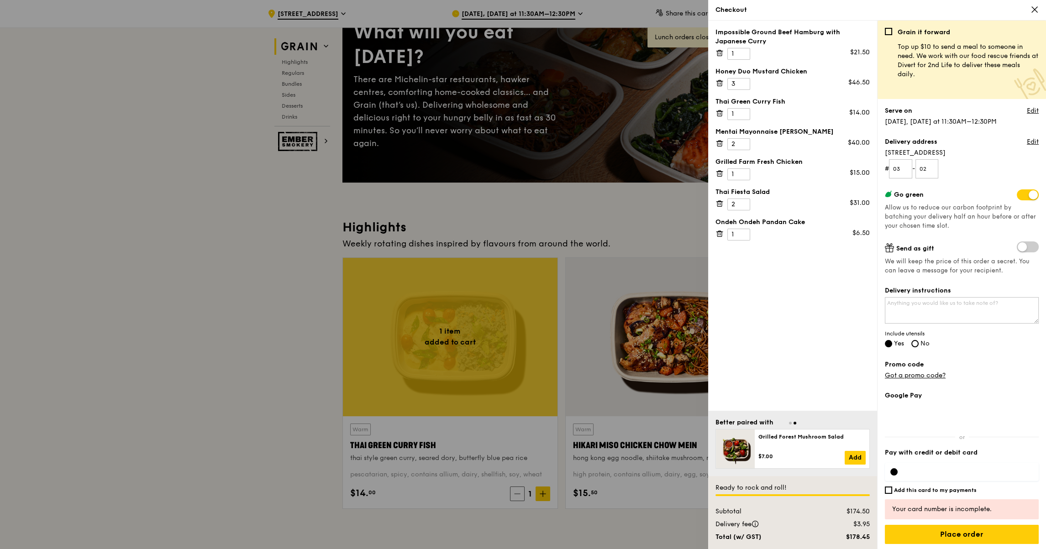
click at [894, 471] on div at bounding box center [894, 472] width 7 height 7
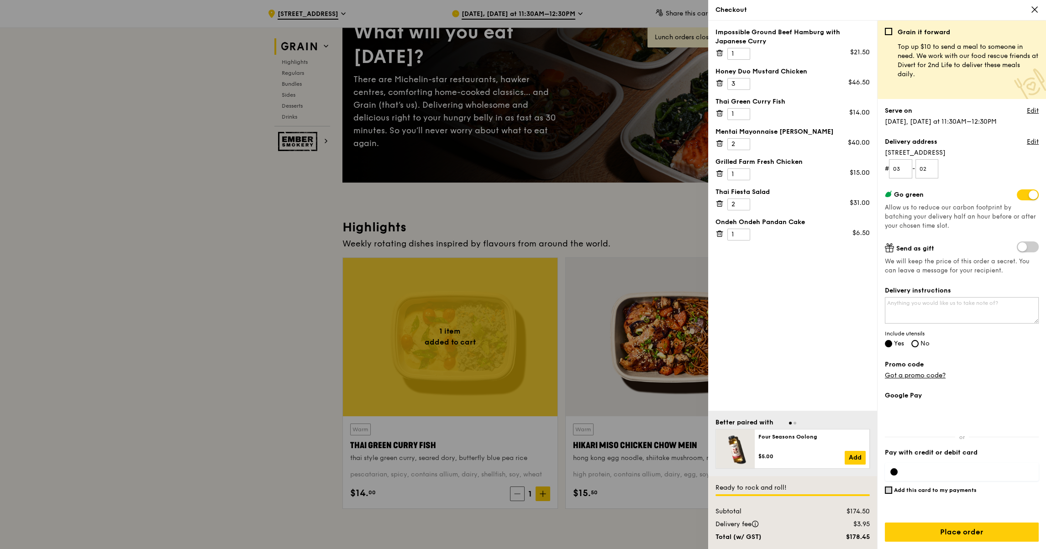
click at [891, 490] on input "Add this card to my payments" at bounding box center [888, 490] width 7 height 7
checkbox input "true"
click at [970, 534] on input "Place order" at bounding box center [962, 532] width 154 height 19
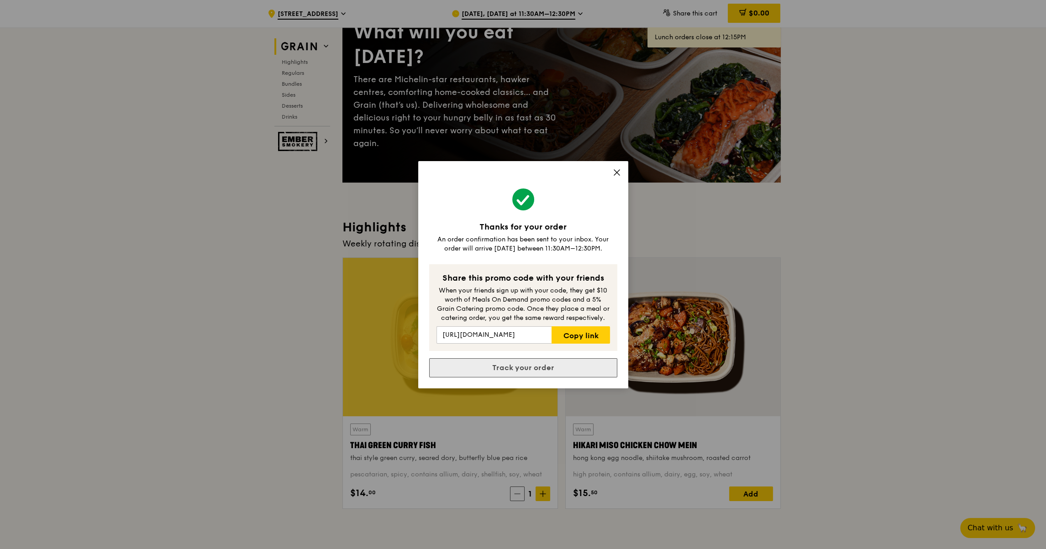
click at [548, 368] on link "Track your order" at bounding box center [523, 368] width 188 height 19
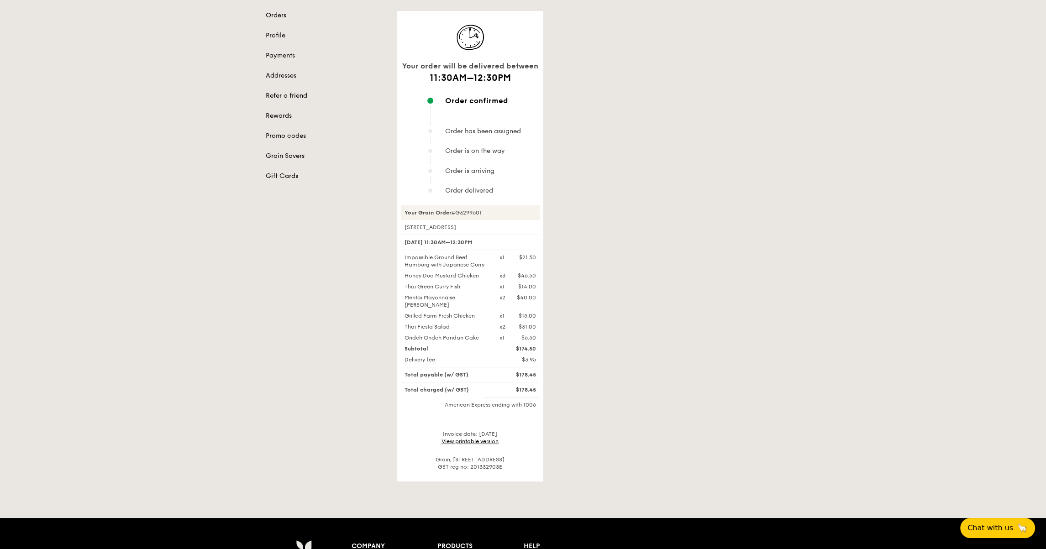
scroll to position [137, 0]
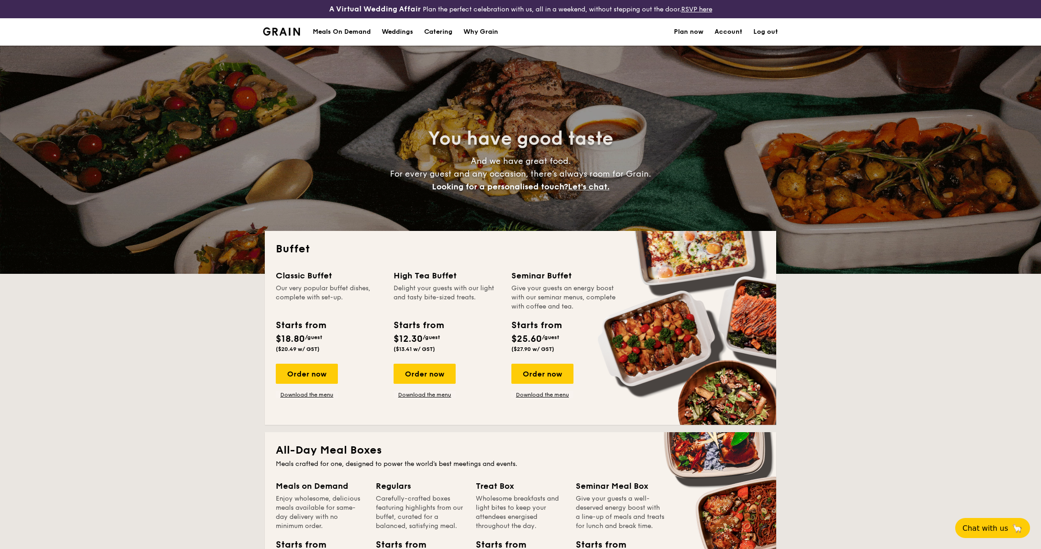
select select
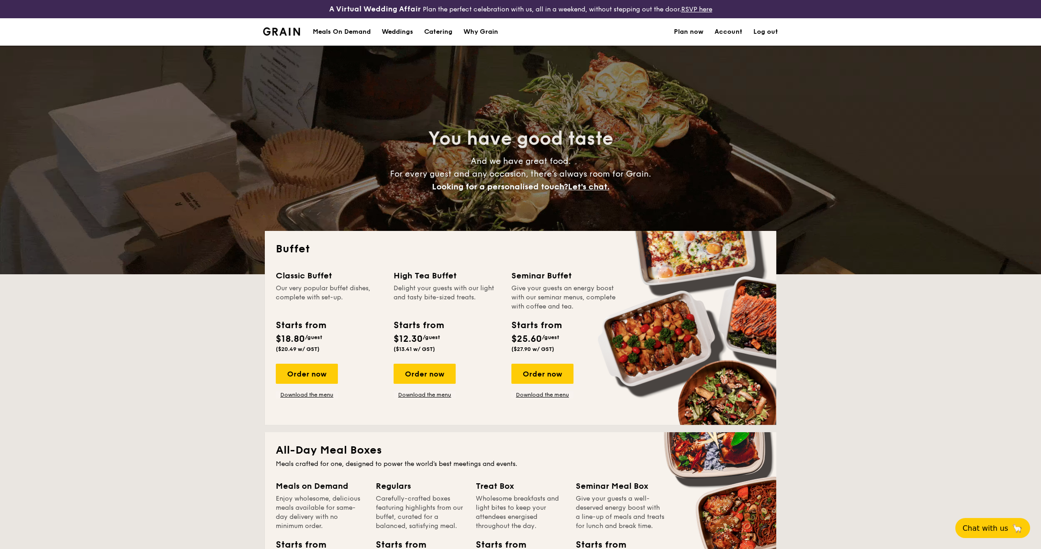
click at [337, 33] on div "Meals On Demand" at bounding box center [342, 31] width 58 height 27
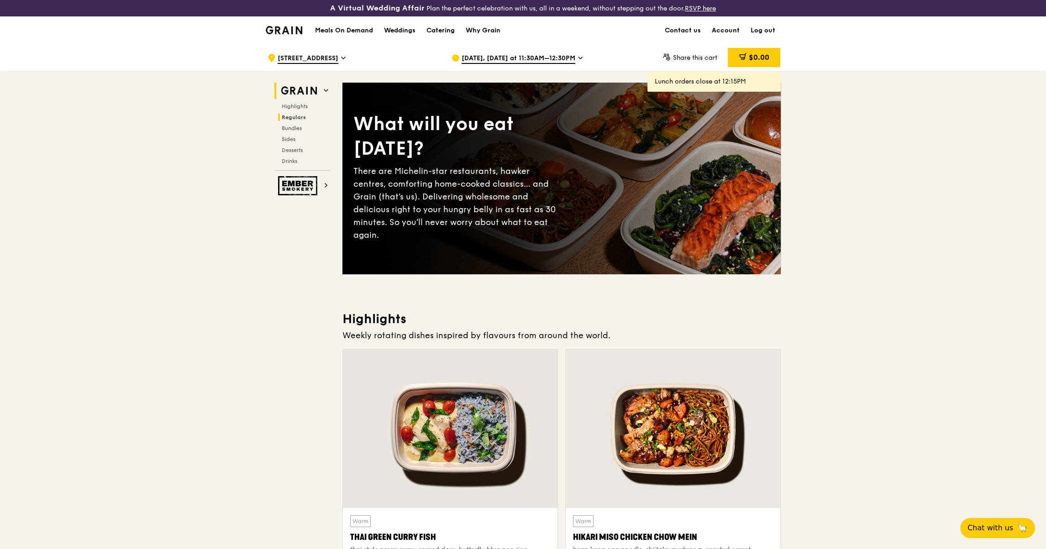
click at [296, 116] on span "Regulars" at bounding box center [294, 117] width 24 height 6
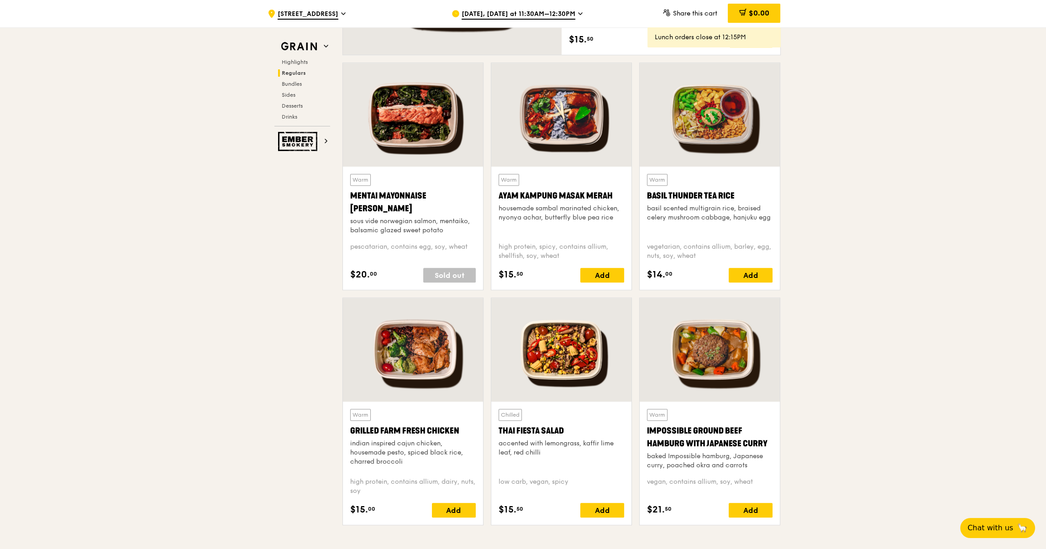
scroll to position [791, 0]
